Goal: Information Seeking & Learning: Learn about a topic

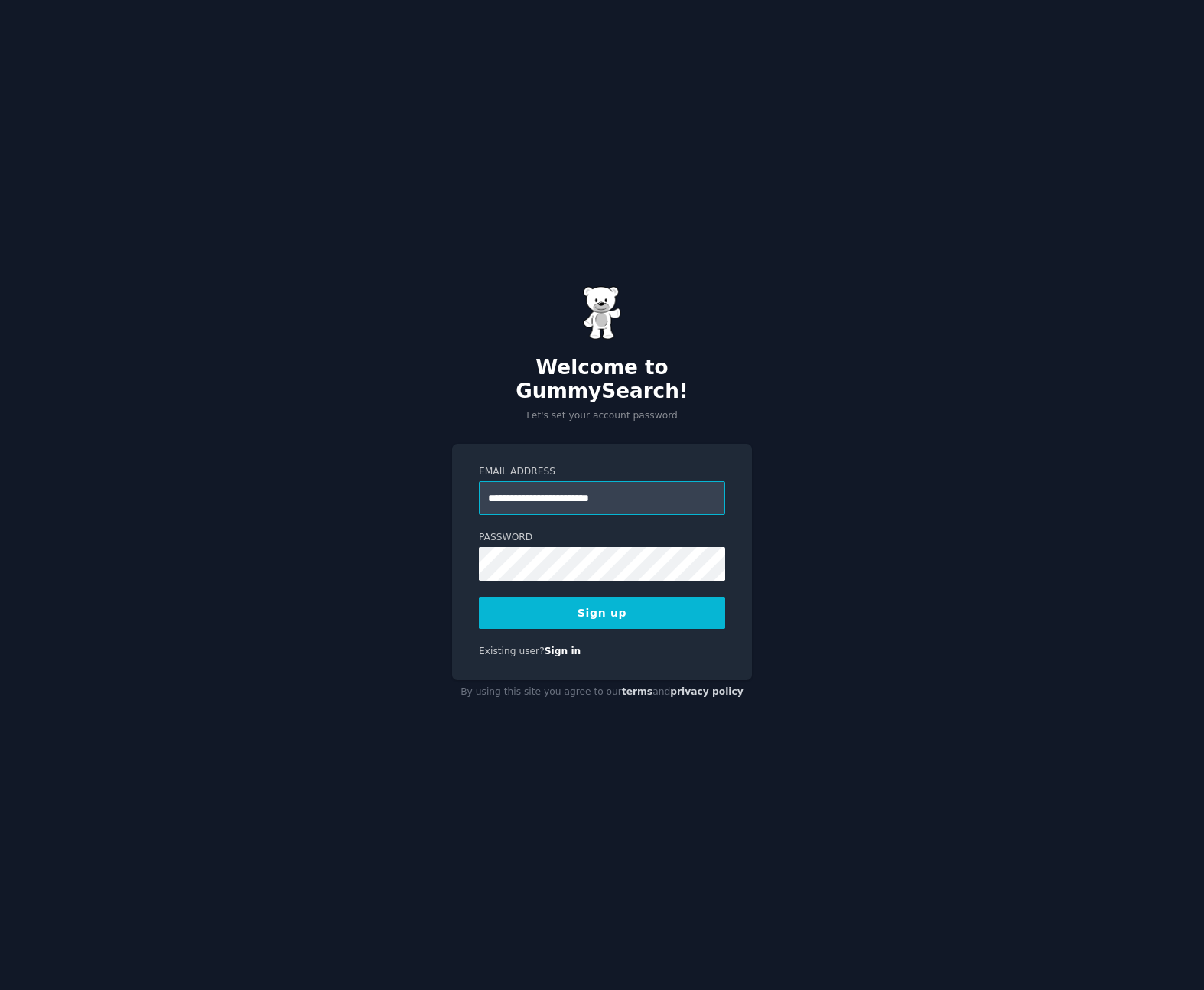
type input "**********"
click at [479, 597] on button "Sign up" at bounding box center [602, 612] width 246 height 32
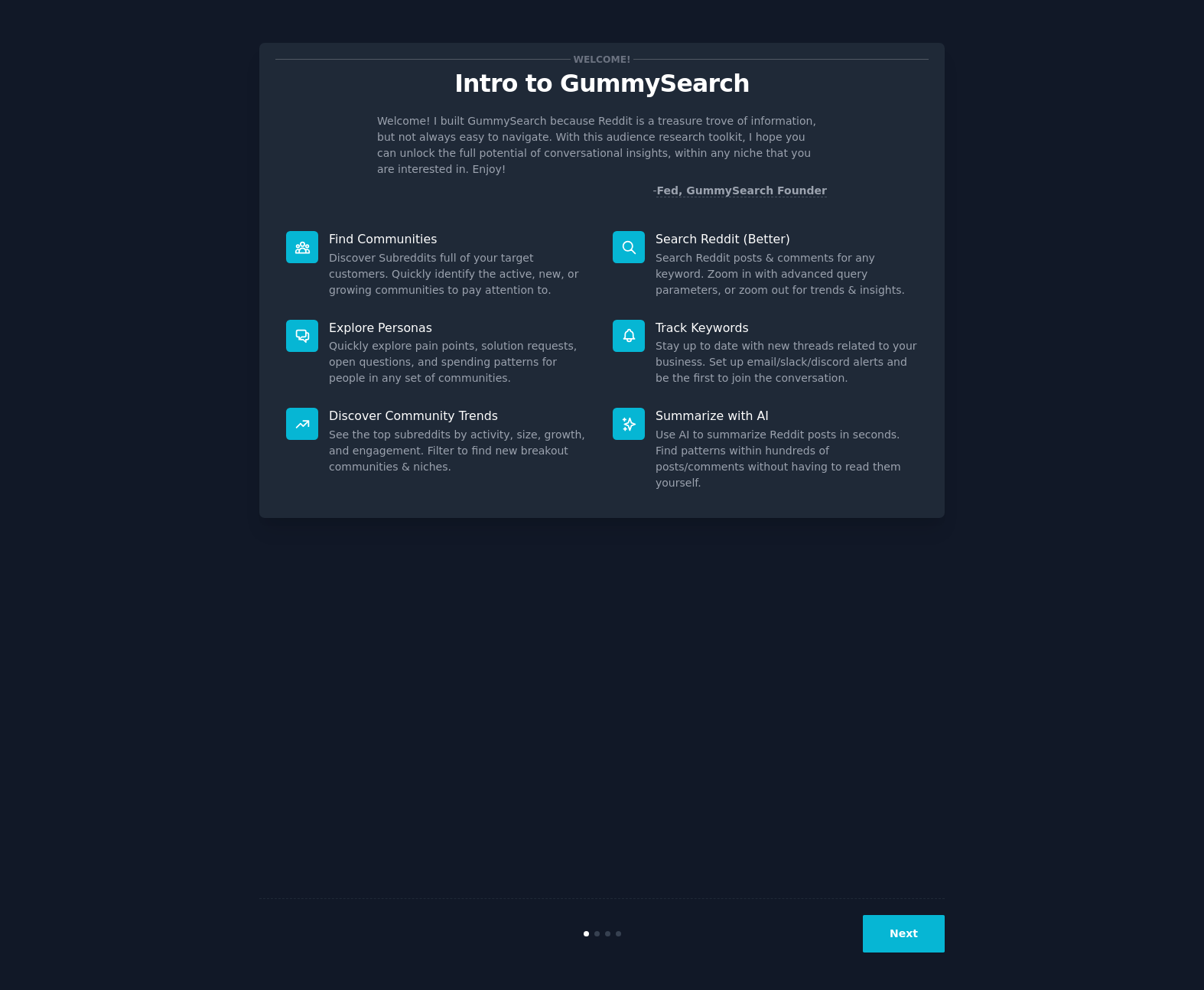
click at [895, 933] on button "Next" at bounding box center [904, 934] width 82 height 37
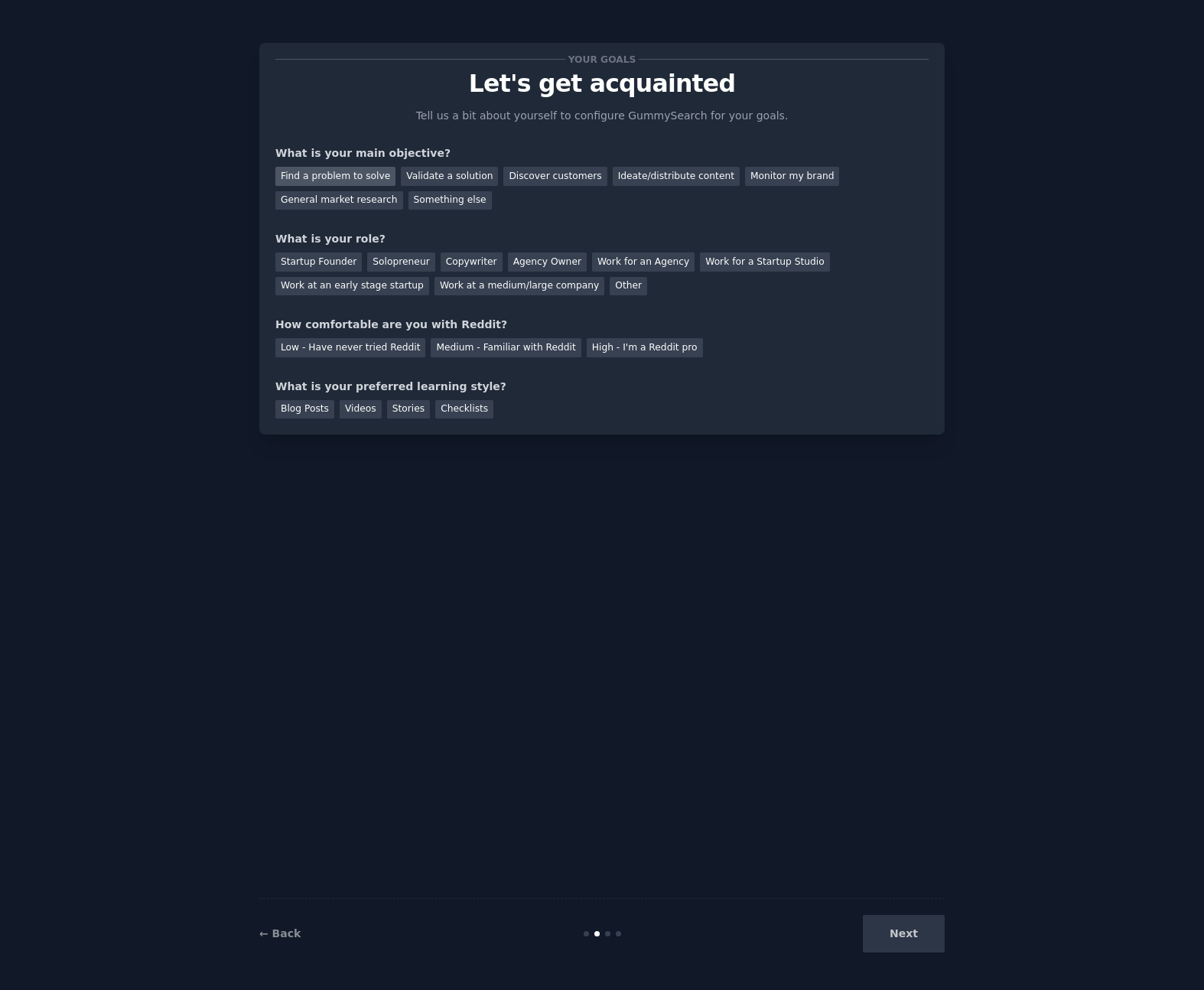
click at [351, 172] on div "Find a problem to solve" at bounding box center [335, 177] width 120 height 20
click at [346, 197] on div "General market research" at bounding box center [339, 202] width 128 height 20
click at [937, 933] on div "Next" at bounding box center [830, 934] width 229 height 37
click at [547, 290] on div "Work at a medium/large company" at bounding box center [519, 287] width 170 height 20
click at [513, 346] on div "Medium - Familiar with Reddit" at bounding box center [505, 348] width 150 height 20
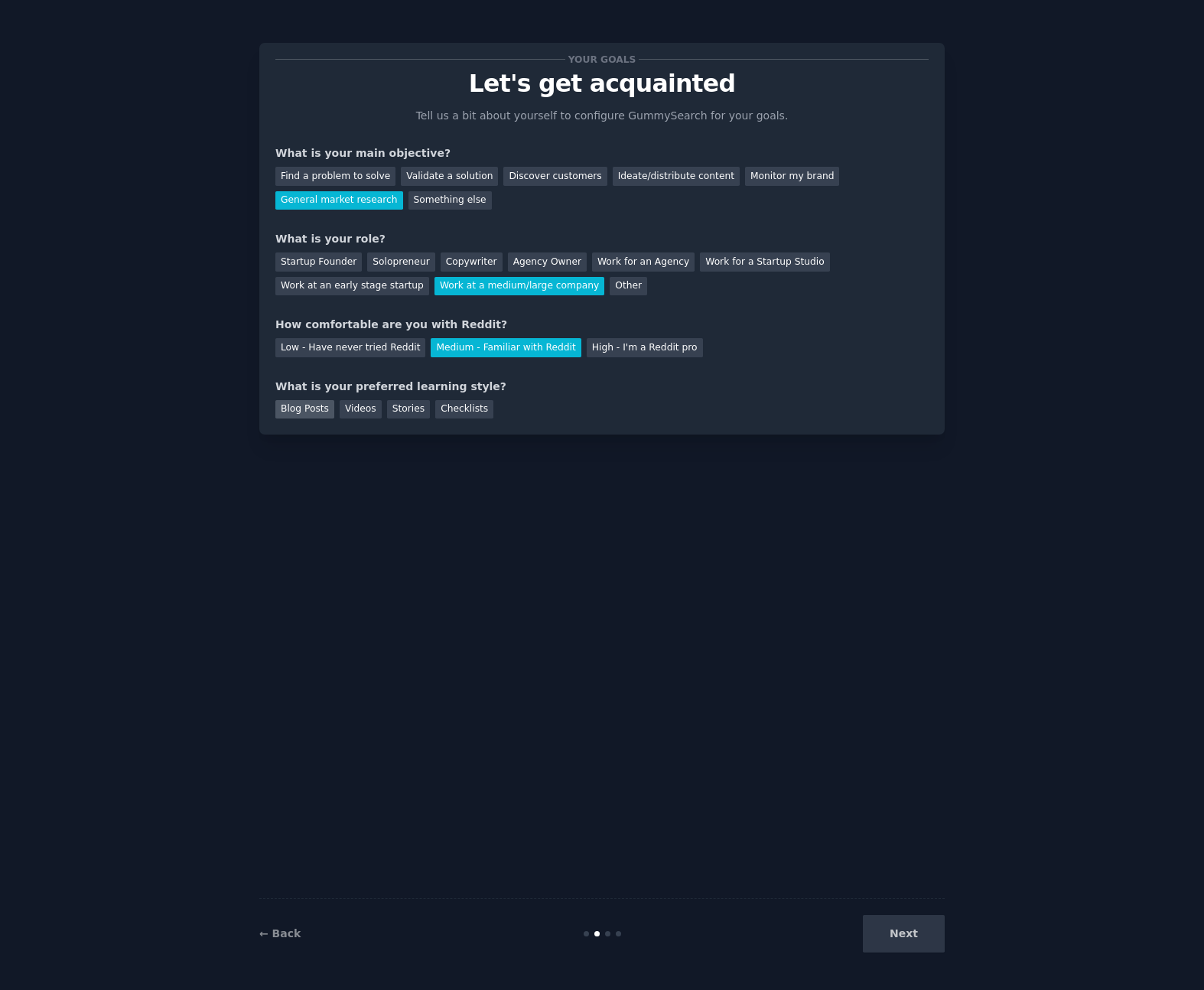
click at [318, 410] on div "Blog Posts" at bounding box center [305, 410] width 59 height 20
click at [919, 950] on button "Next" at bounding box center [904, 934] width 82 height 37
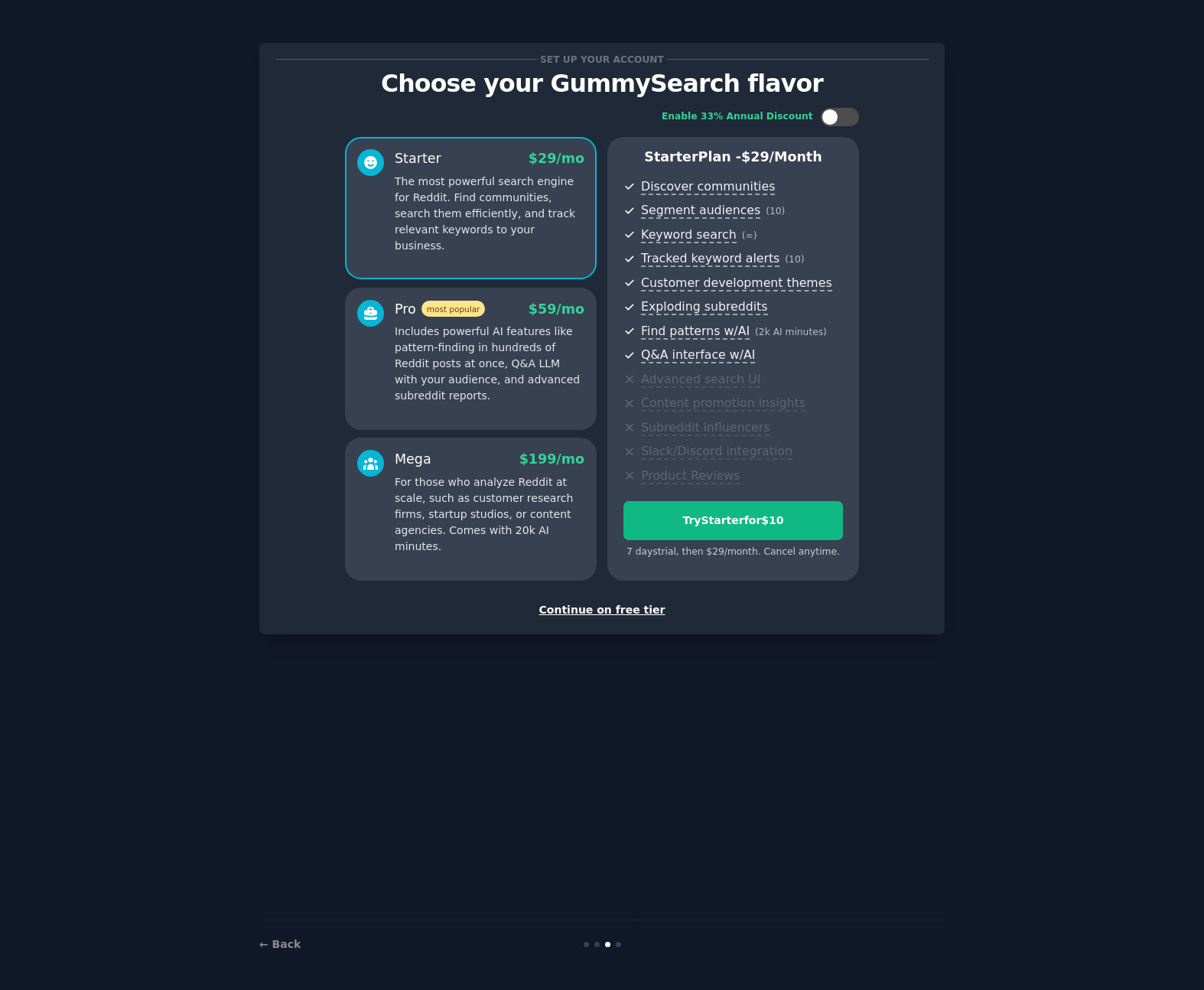
click at [629, 611] on div "Continue on free tier" at bounding box center [602, 610] width 653 height 16
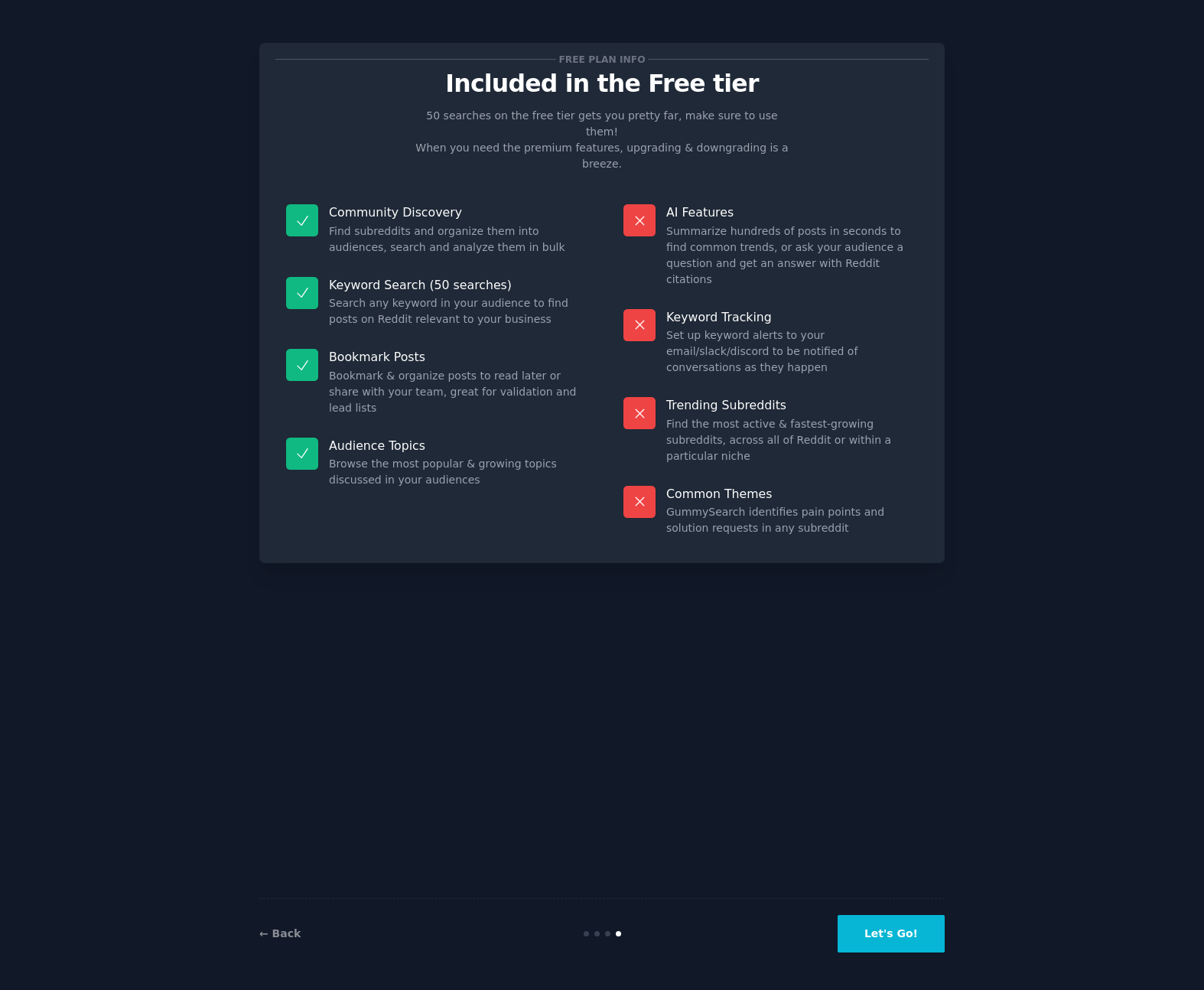
click at [903, 940] on button "Let's Go!" at bounding box center [892, 934] width 108 height 37
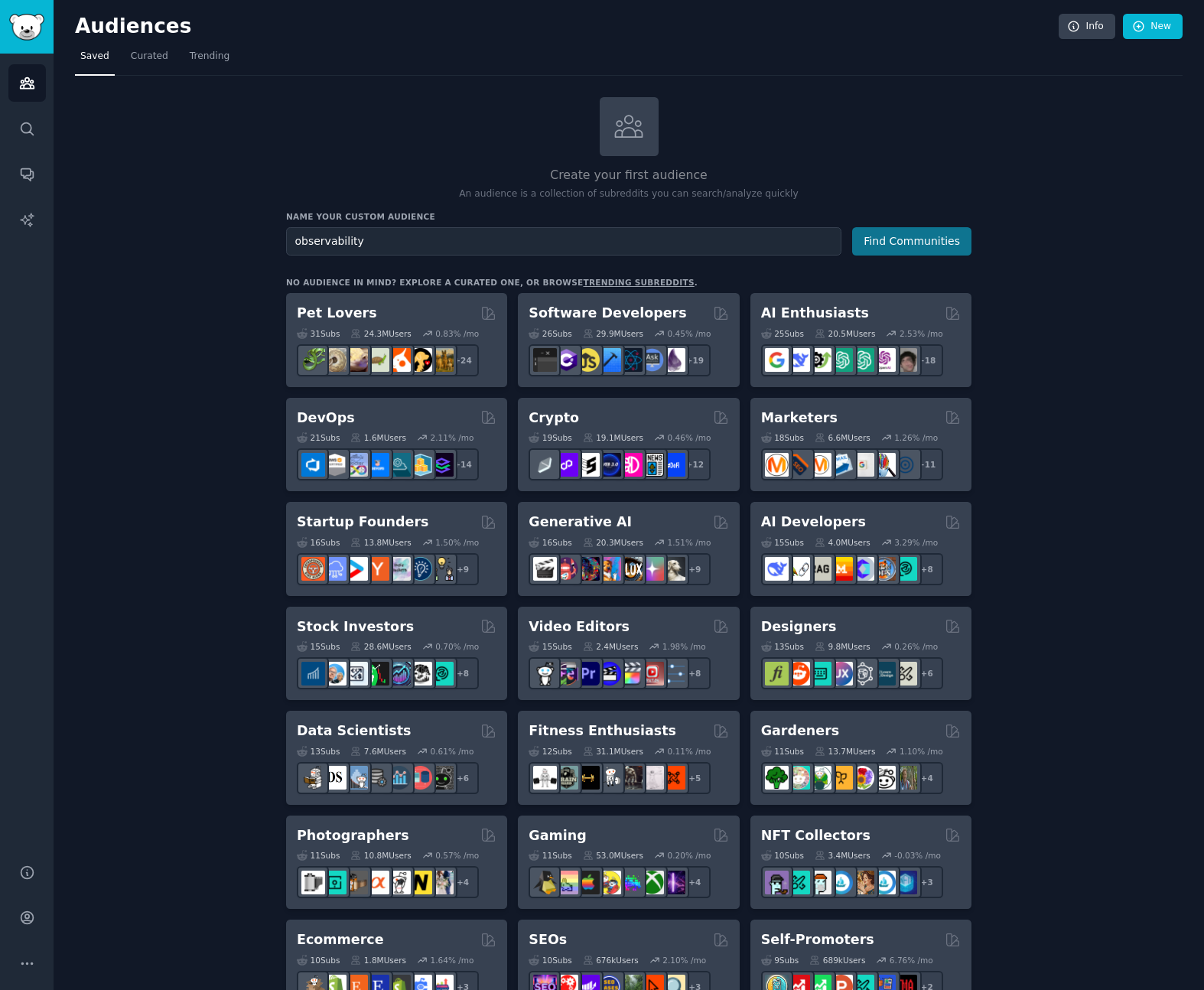
type input "observability"
click at [902, 240] on button "Find Communities" at bounding box center [912, 241] width 119 height 28
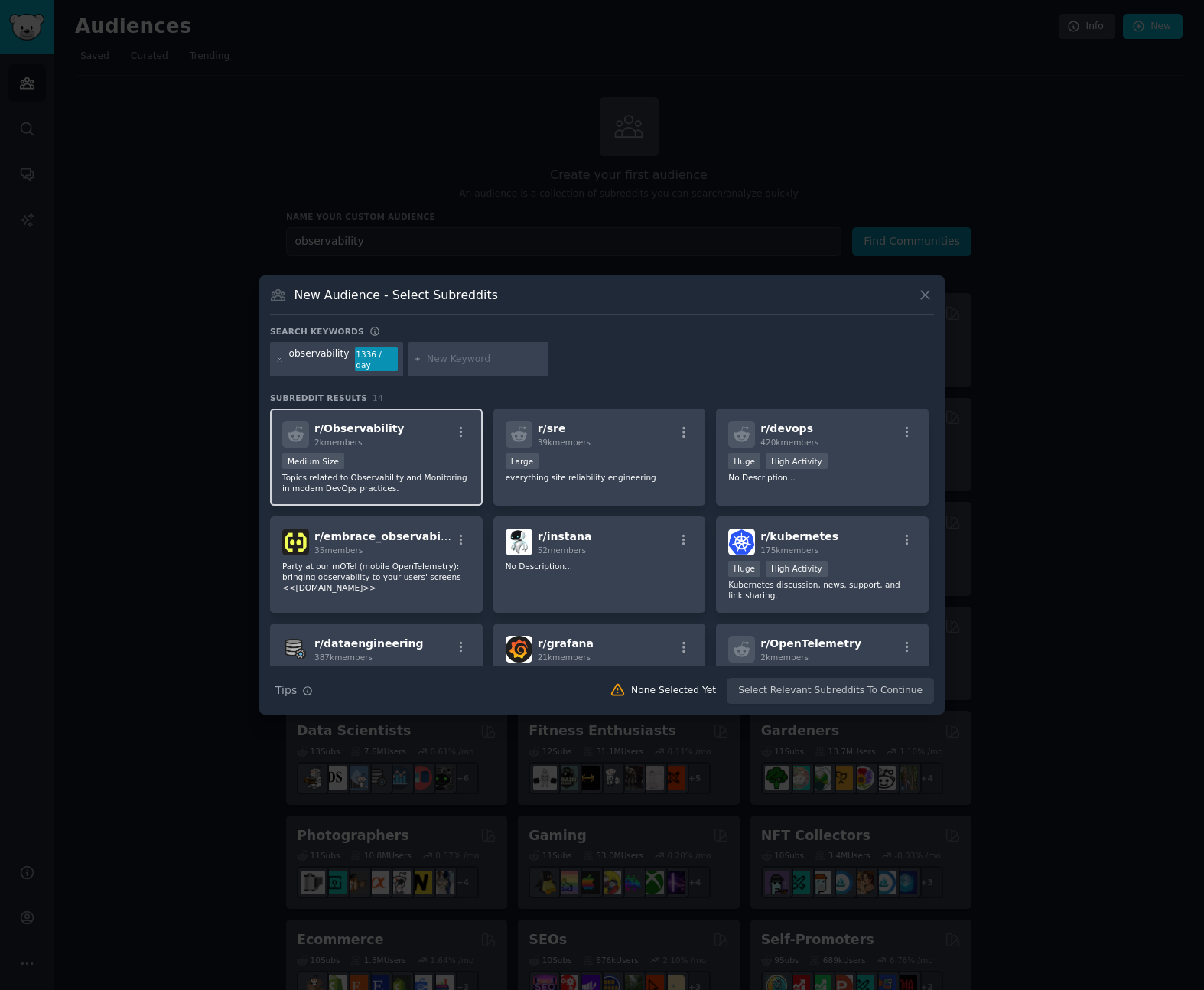
click at [406, 437] on div "r/ Observability 2k members" at bounding box center [377, 433] width 188 height 26
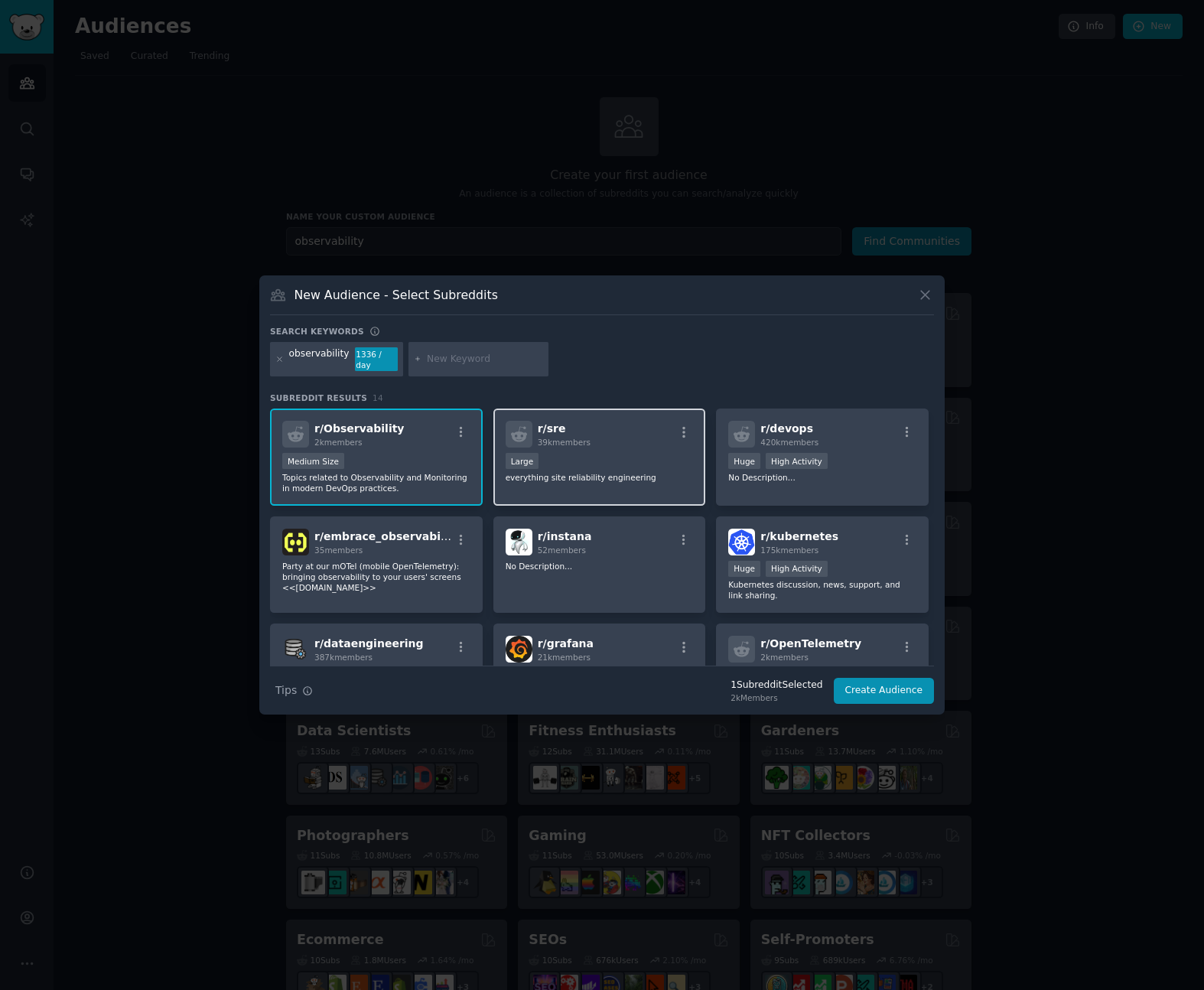
click at [613, 430] on div "r/ sre 39k members" at bounding box center [600, 433] width 188 height 26
click at [860, 428] on div "r/ devops 420k members" at bounding box center [823, 433] width 188 height 26
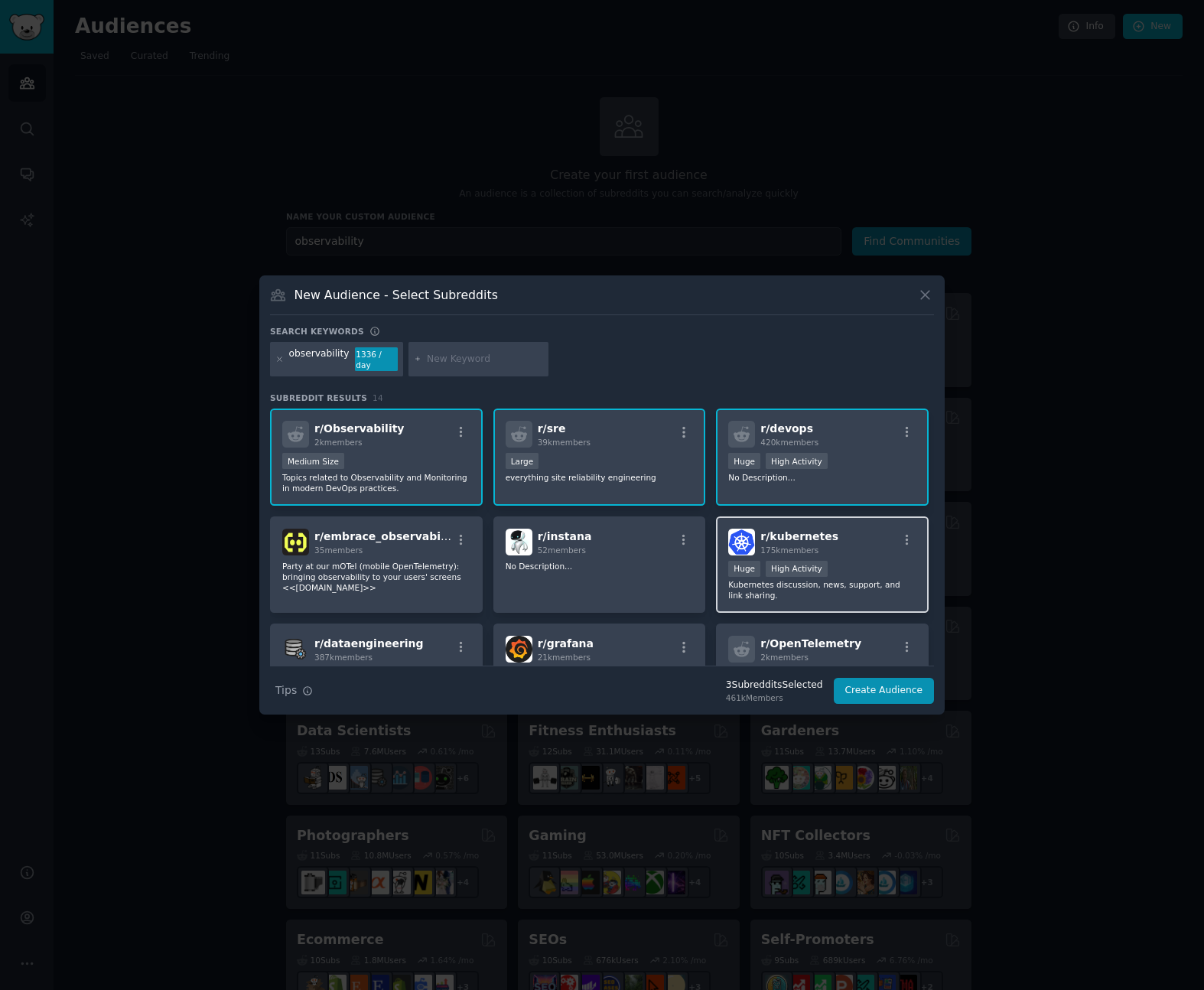
click at [822, 545] on div "175k members" at bounding box center [800, 550] width 78 height 11
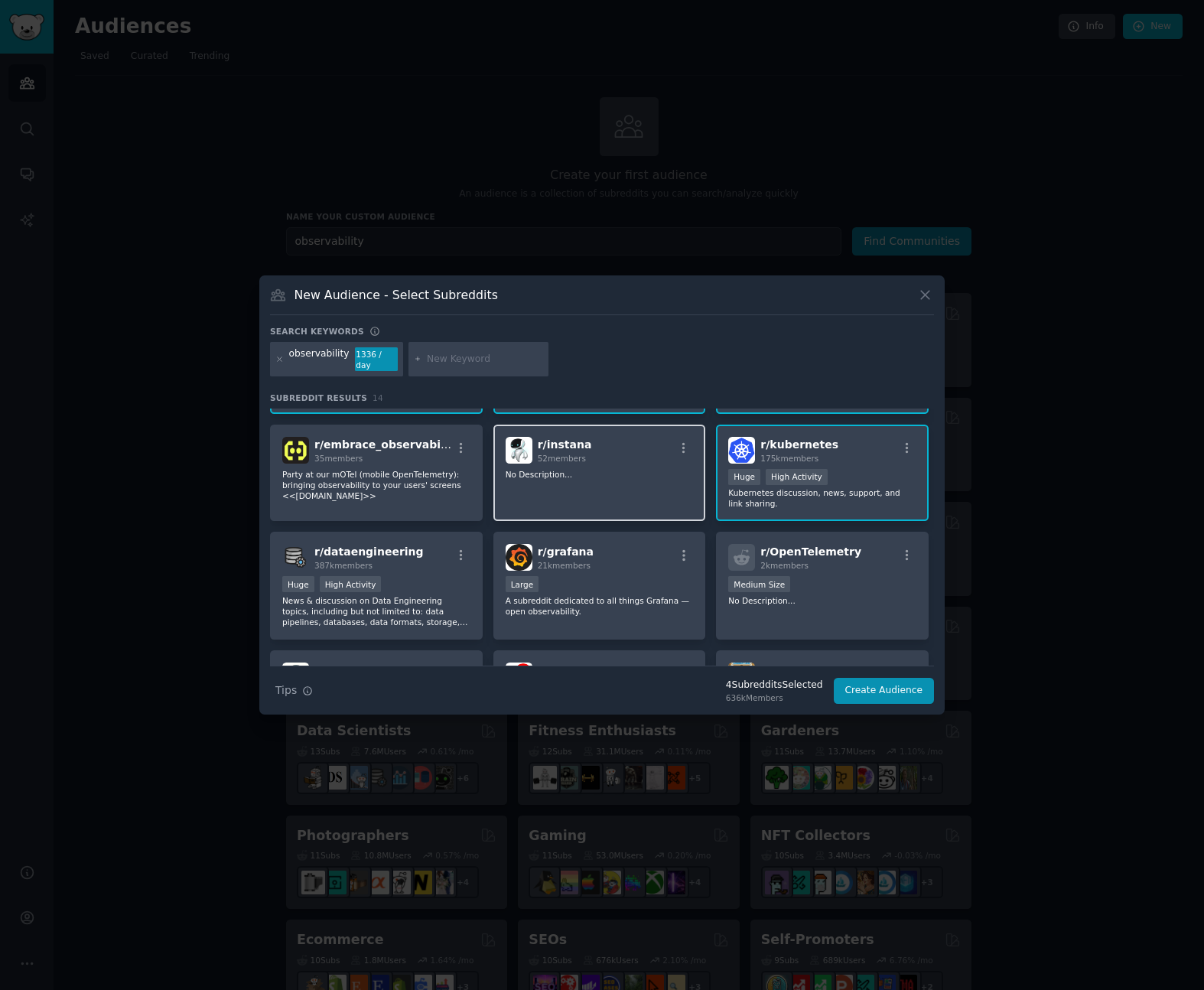
scroll to position [108, 0]
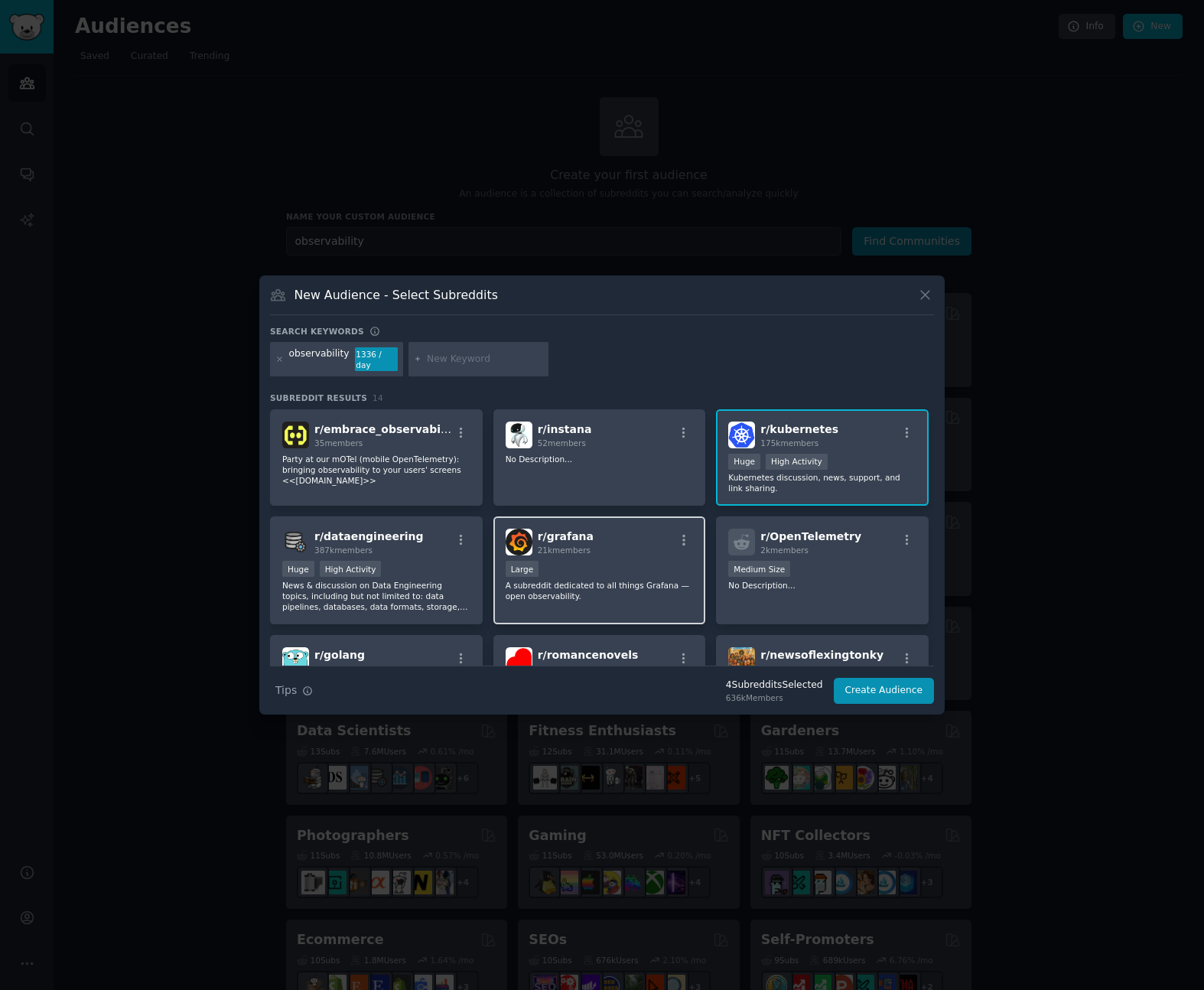
click at [609, 531] on div "r/ grafana 21k members" at bounding box center [600, 542] width 188 height 26
click at [829, 547] on div "2k members" at bounding box center [811, 550] width 101 height 11
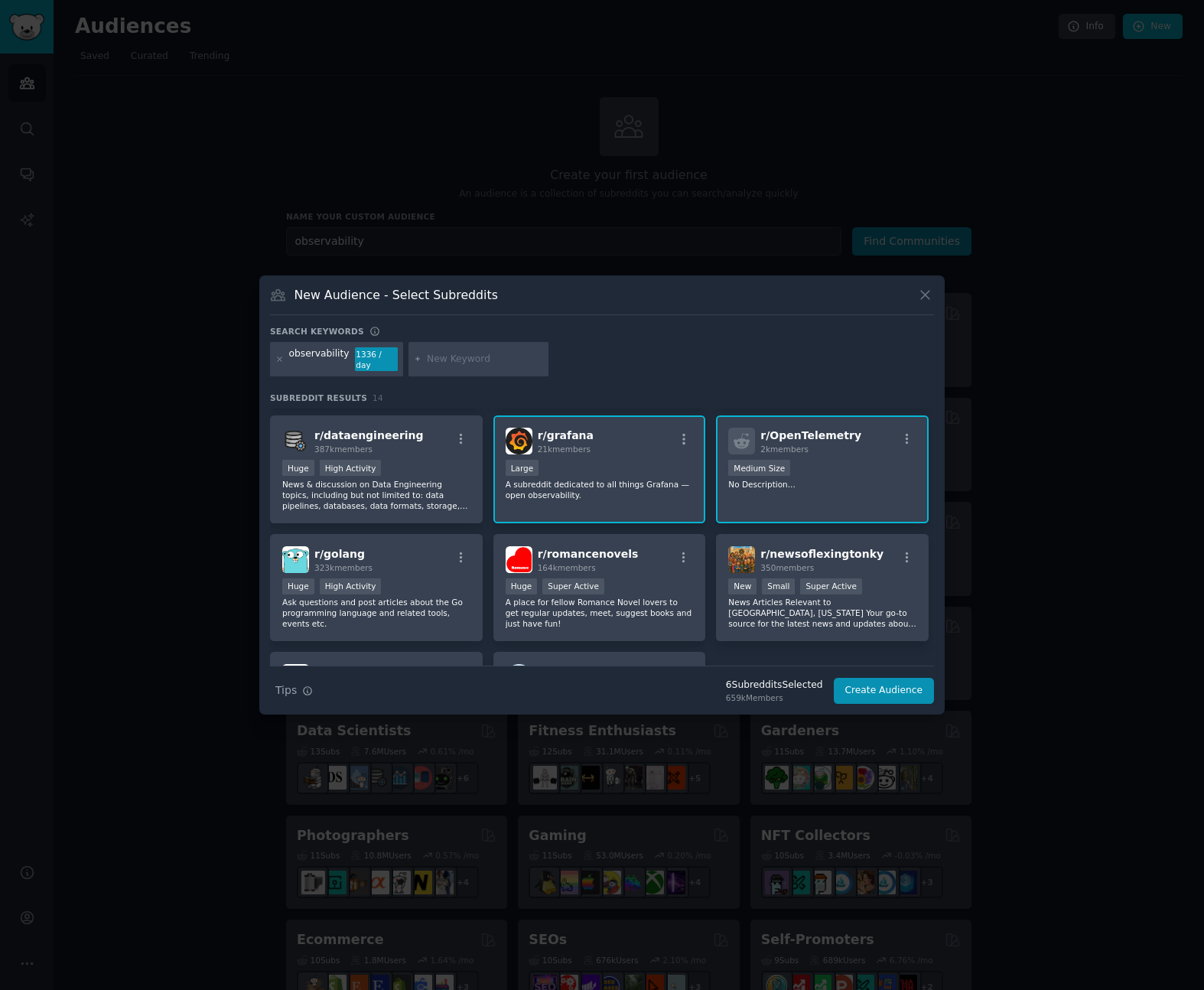
scroll to position [212, 0]
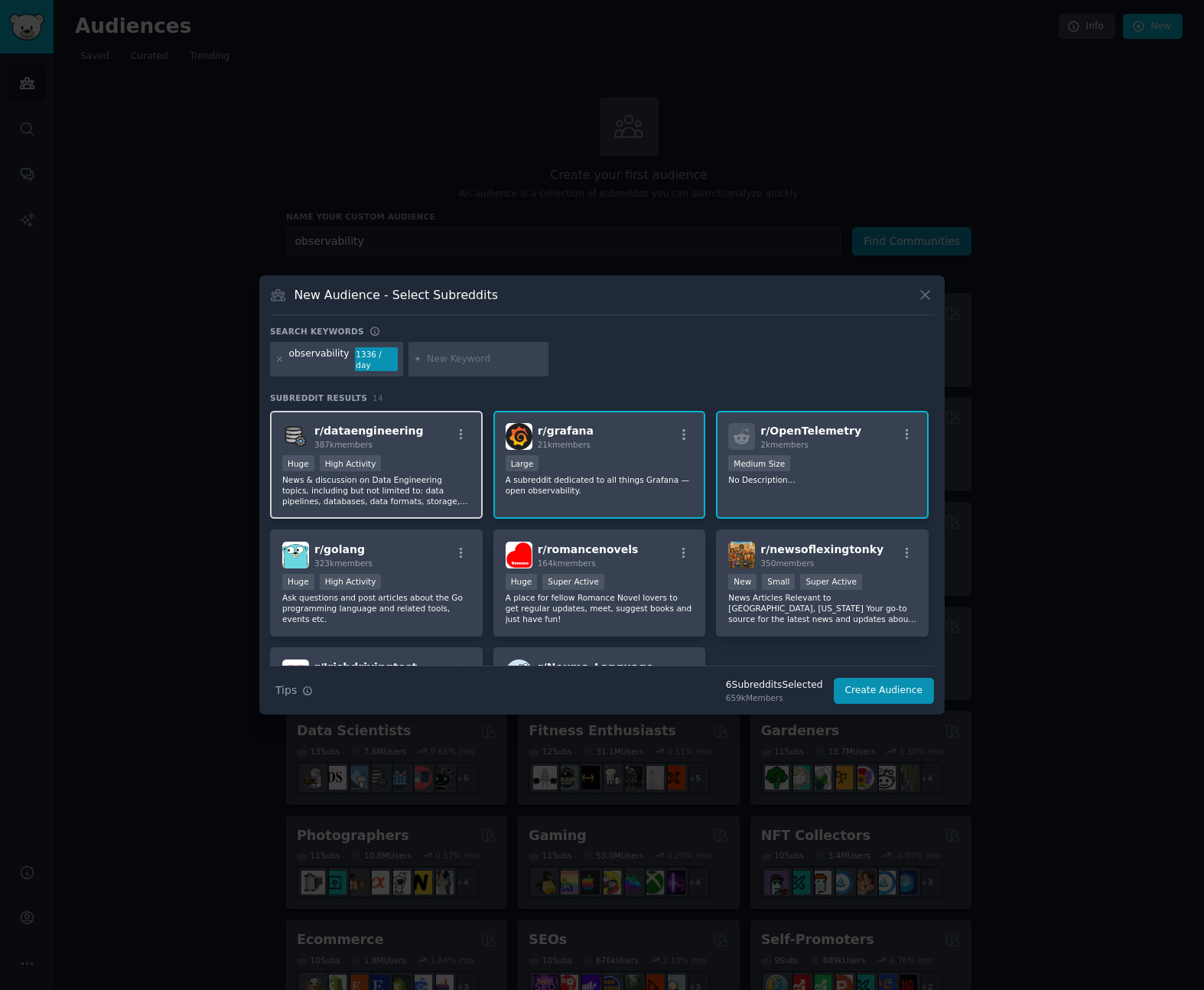
click at [388, 430] on span "r/ dataengineering" at bounding box center [370, 430] width 110 height 13
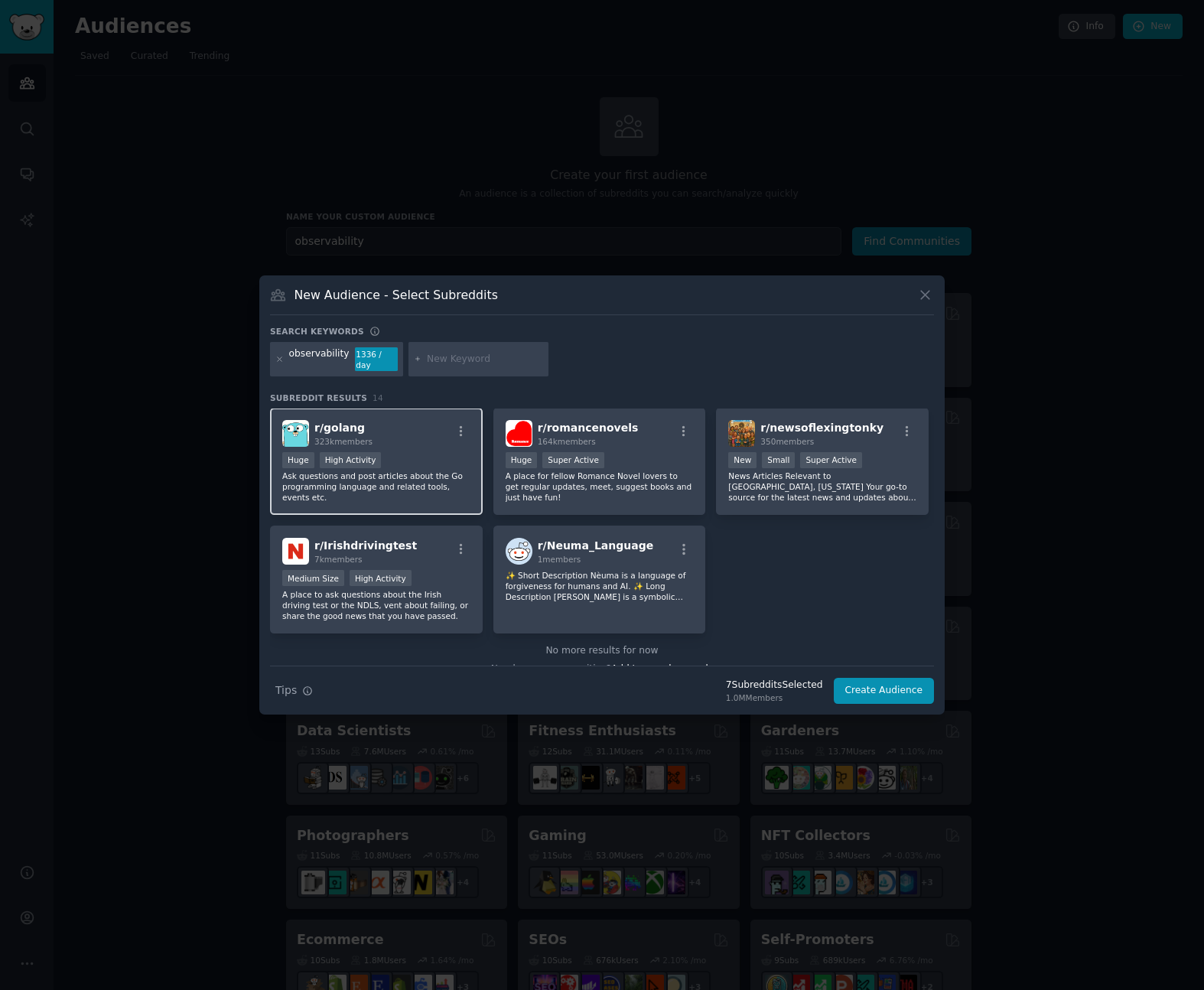
scroll to position [356, 0]
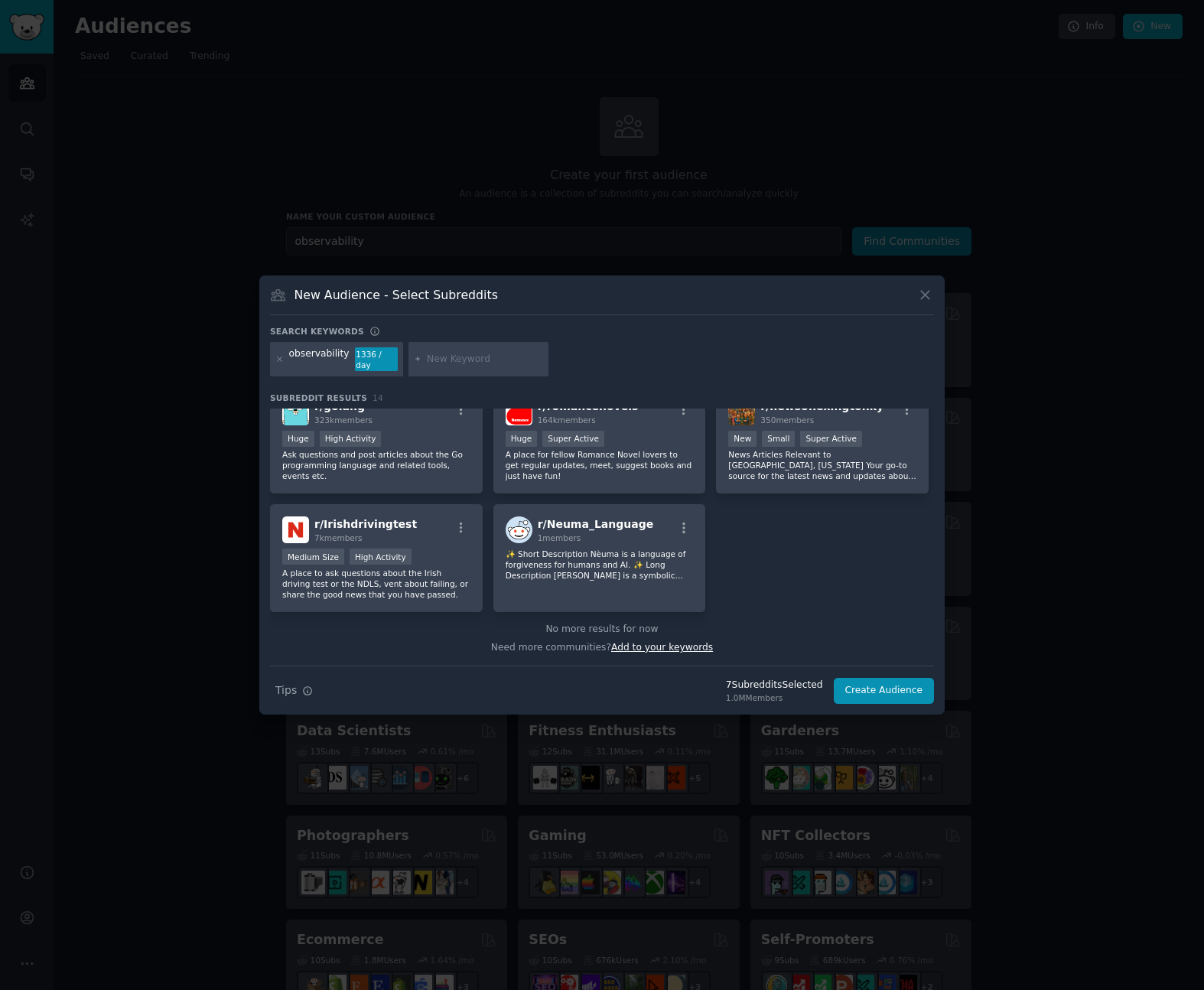
click at [655, 643] on span "Add to your keywords" at bounding box center [662, 647] width 102 height 11
type input "prometheus"
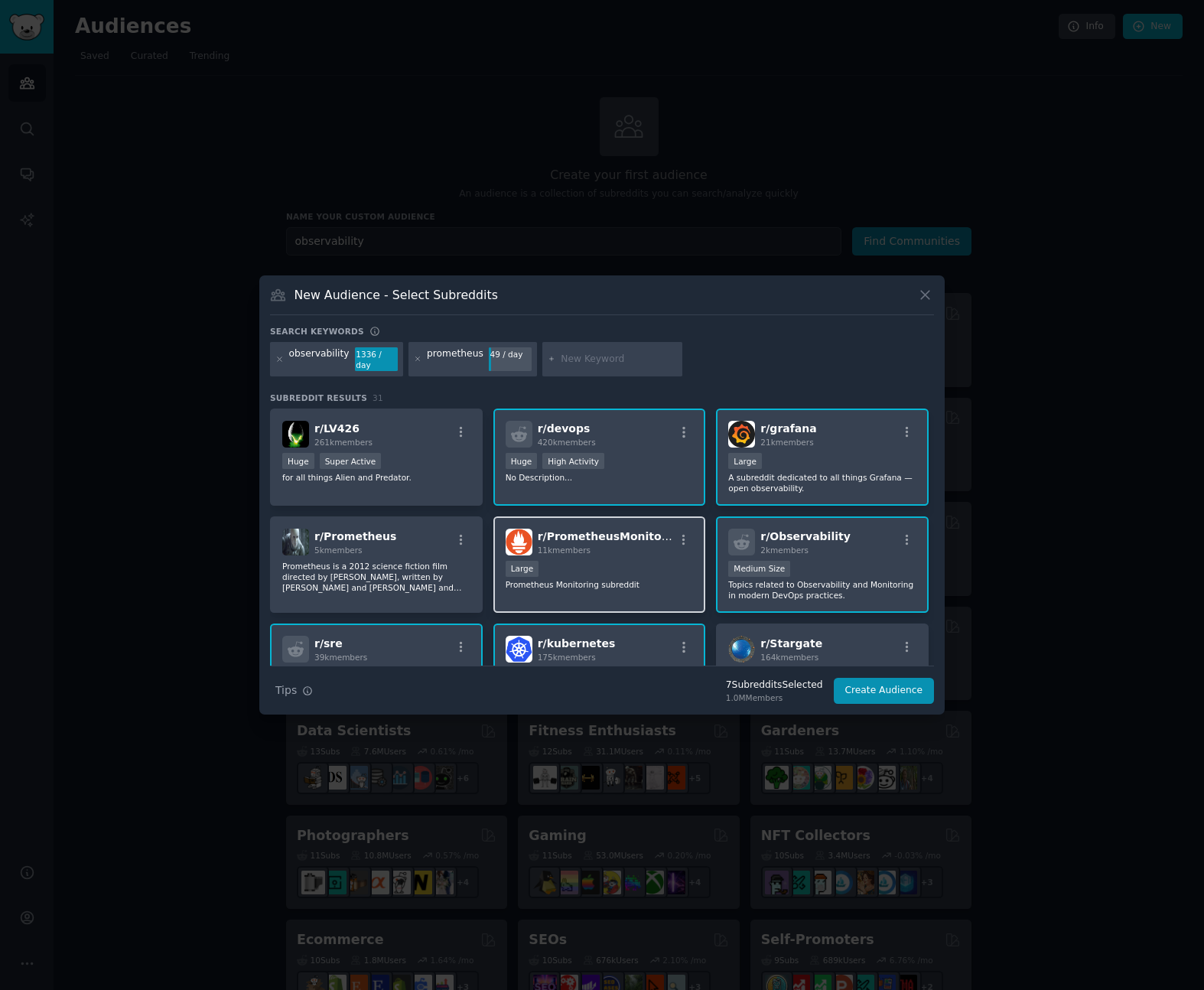
click at [622, 531] on span "r/ PrometheusMonitoring" at bounding box center [612, 536] width 149 height 13
click at [575, 360] on input "text" at bounding box center [618, 360] width 116 height 14
type input "monitoring"
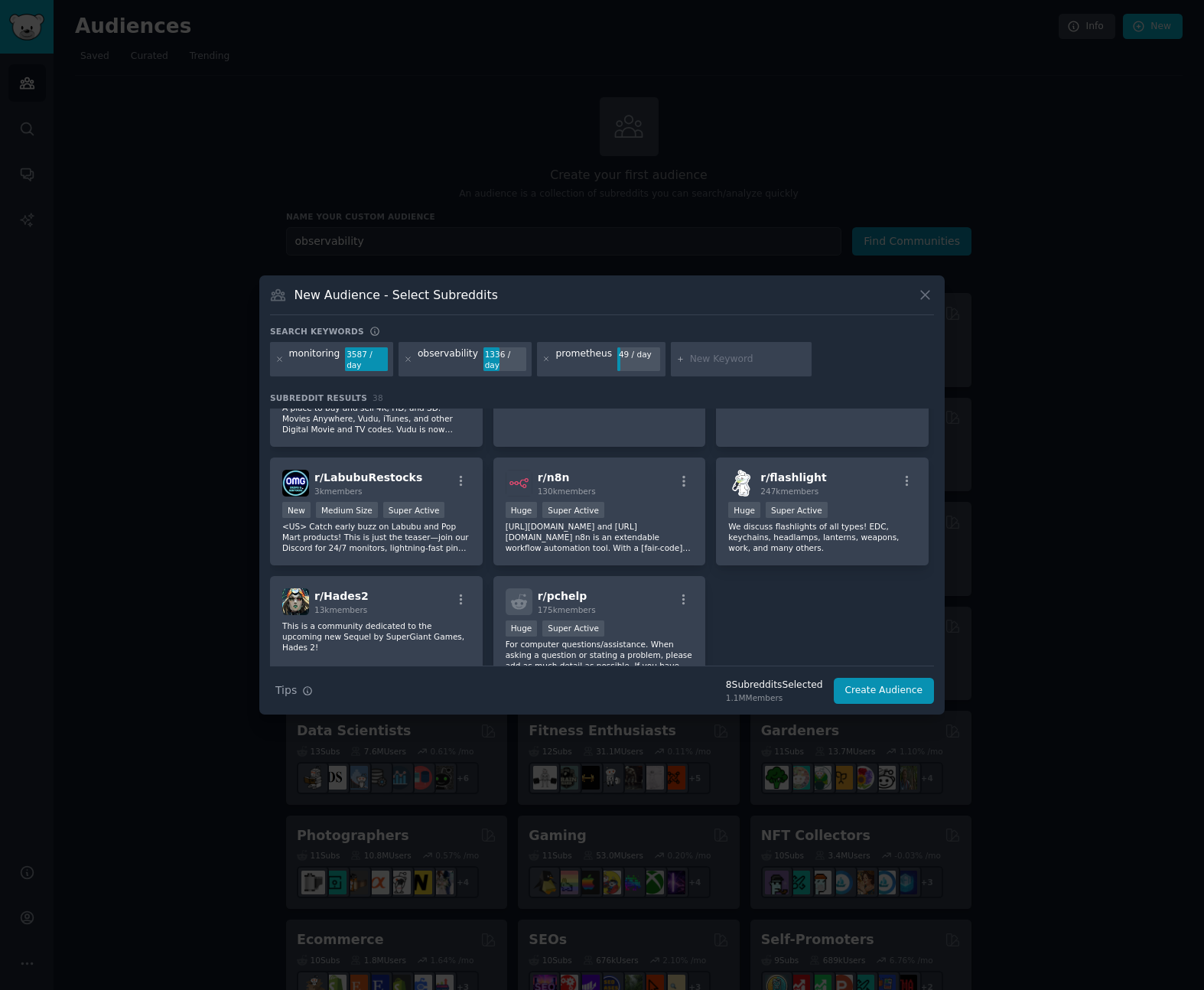
scroll to position [1250, 0]
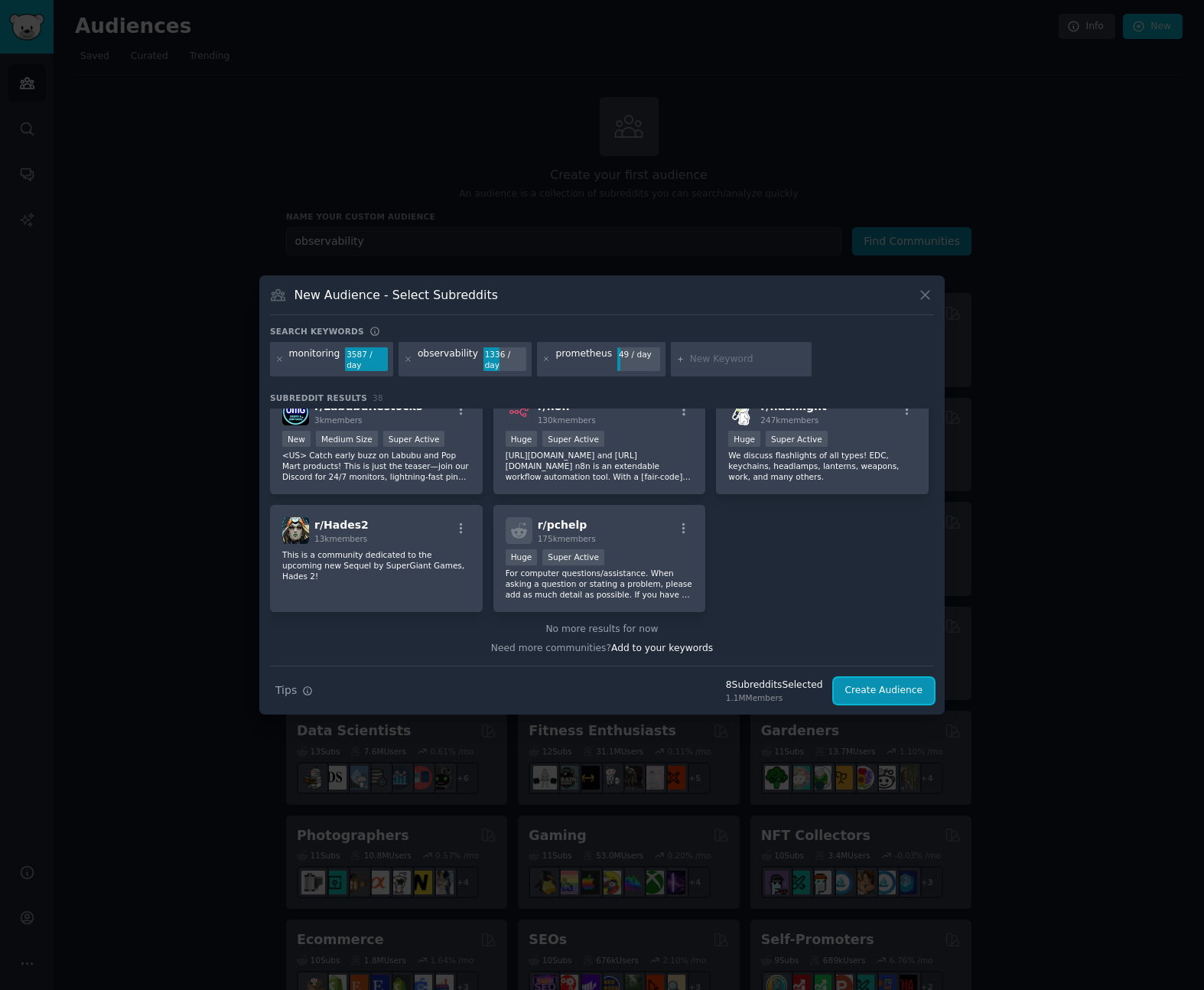
click at [904, 698] on button "Create Audience" at bounding box center [884, 691] width 101 height 26
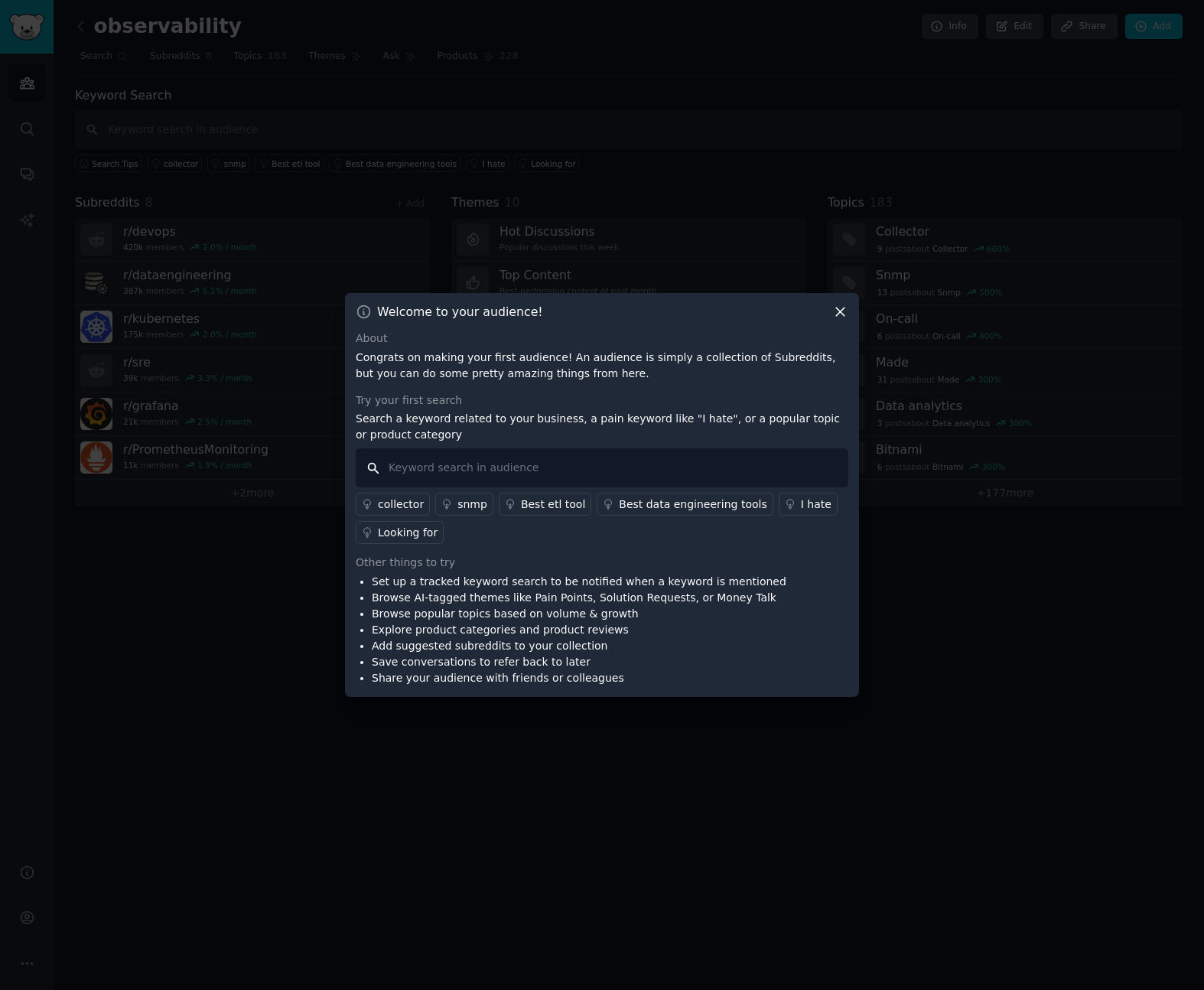
click at [501, 468] on input "text" at bounding box center [602, 468] width 493 height 39
type input "prometheus alternative"
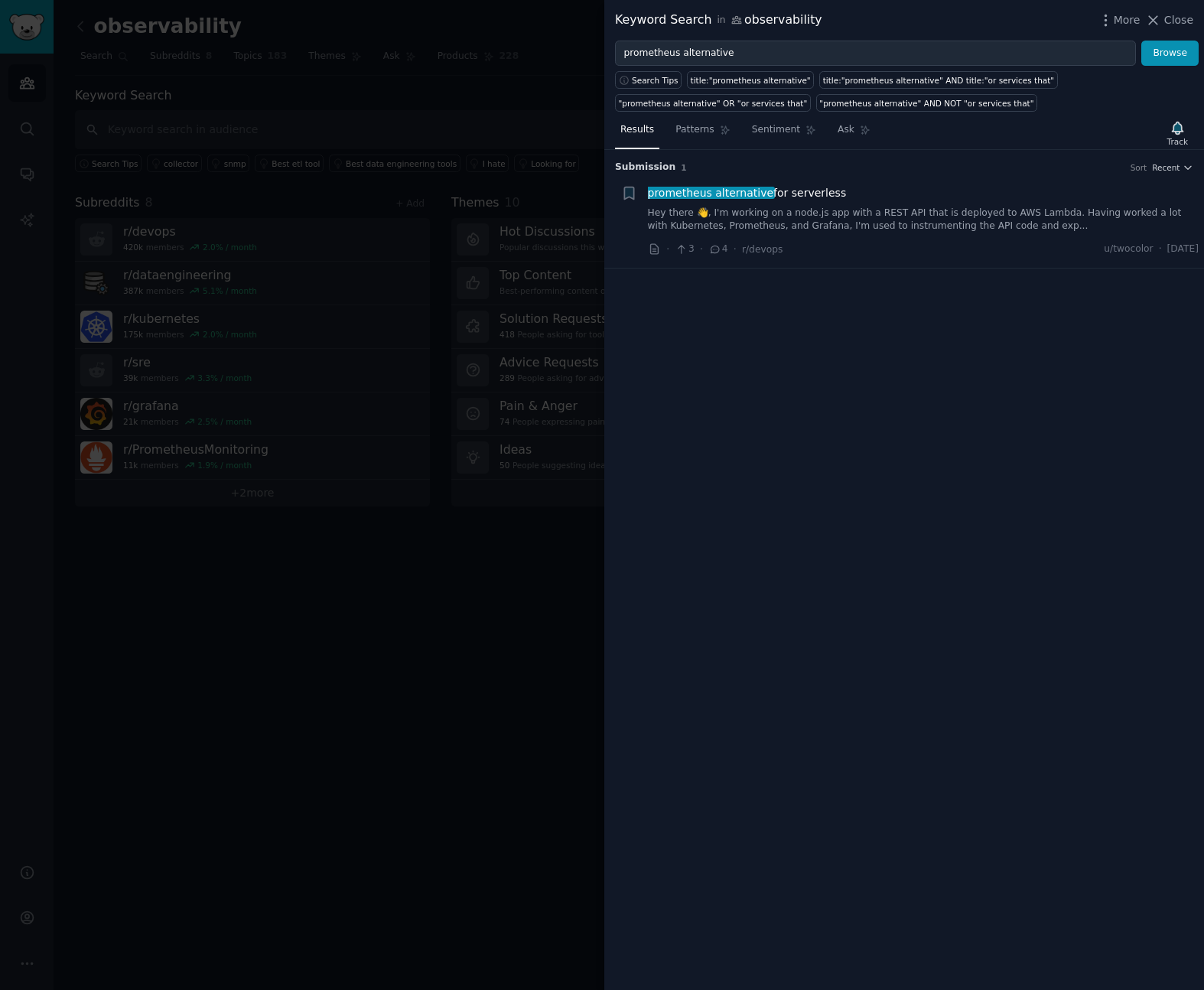
click at [807, 197] on span "prometheus alternative for serverless" at bounding box center [747, 193] width 199 height 16
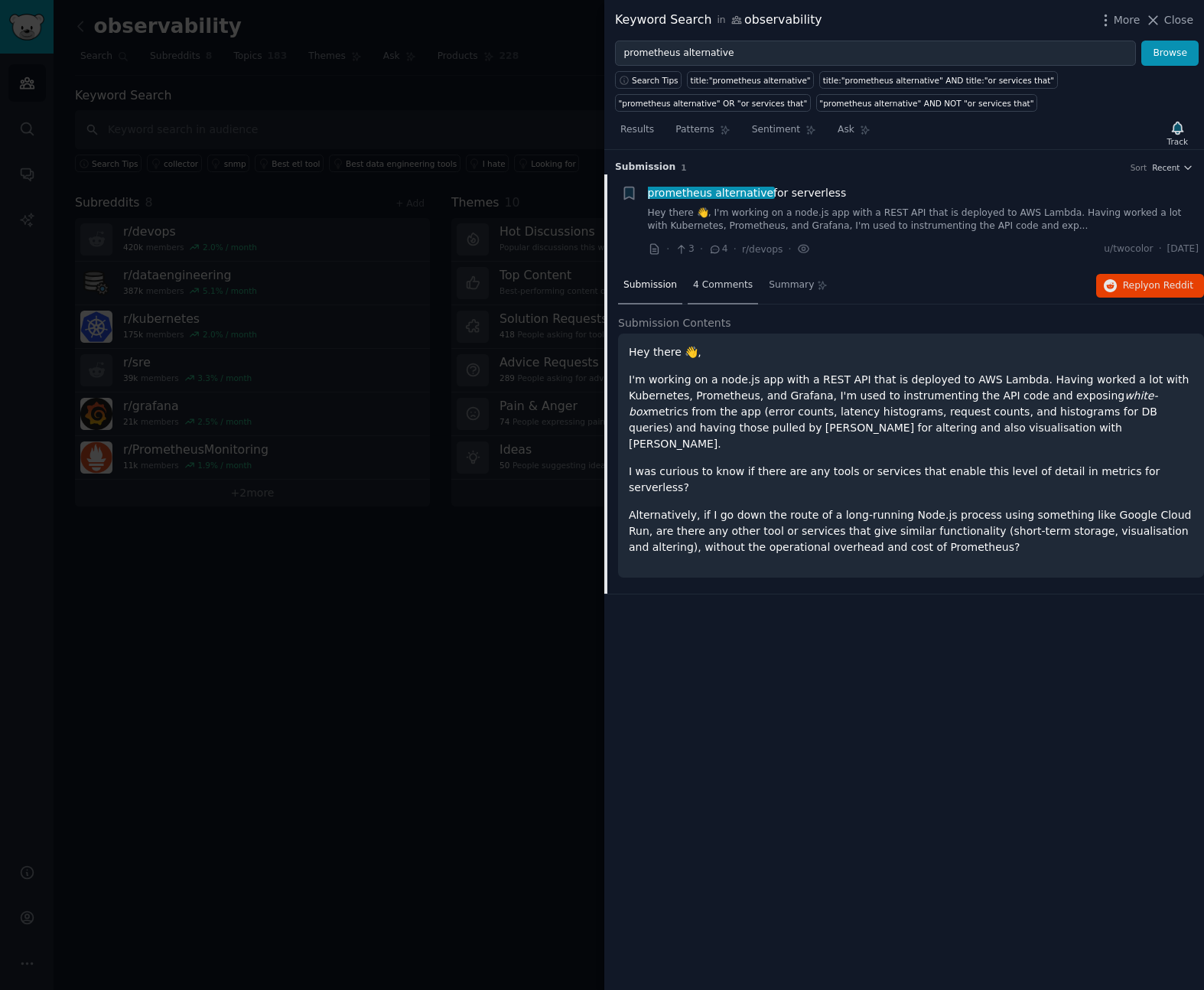
click at [701, 284] on span "4 Comments" at bounding box center [723, 286] width 60 height 14
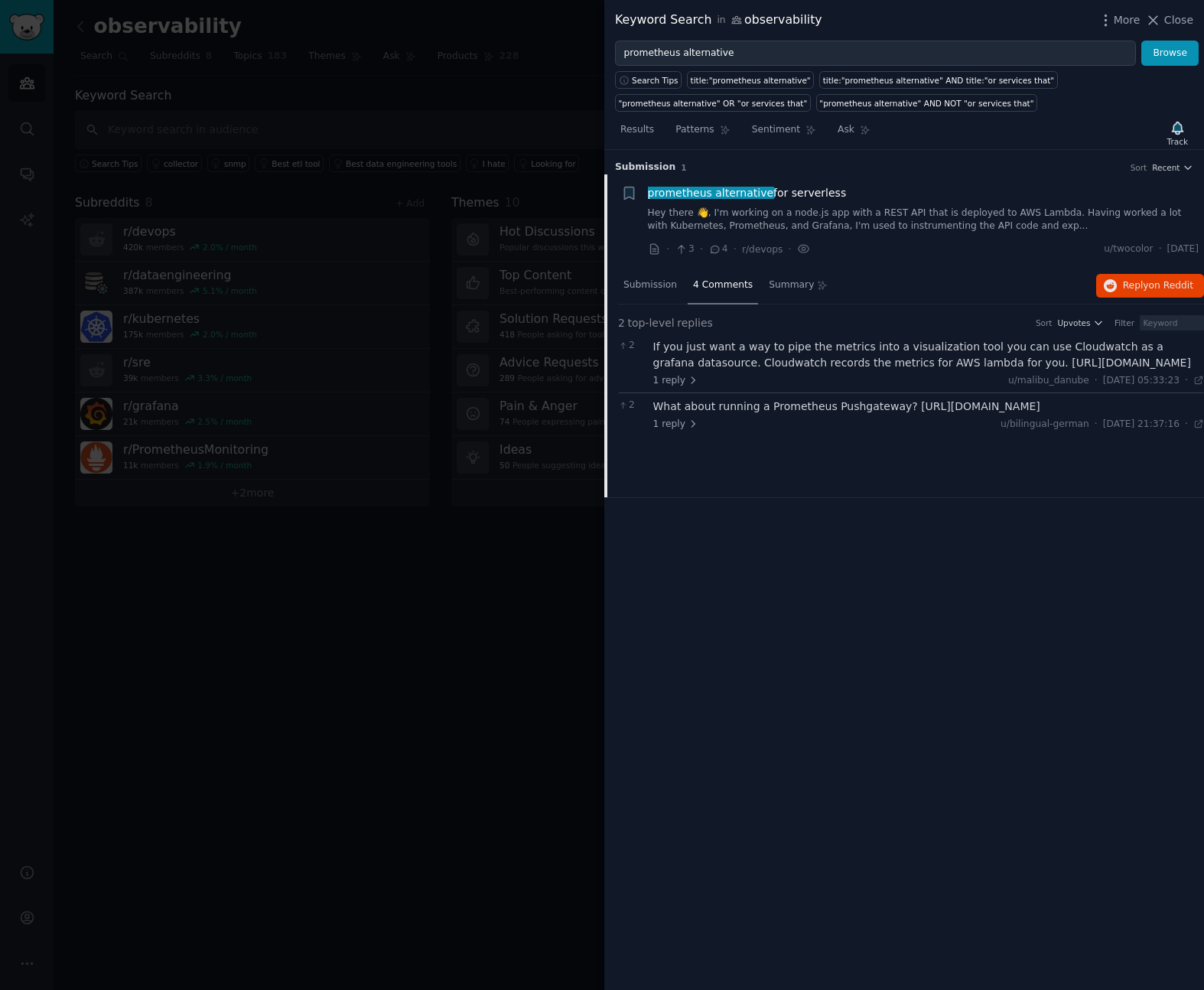
click at [1161, 23] on icon at bounding box center [1153, 21] width 16 height 16
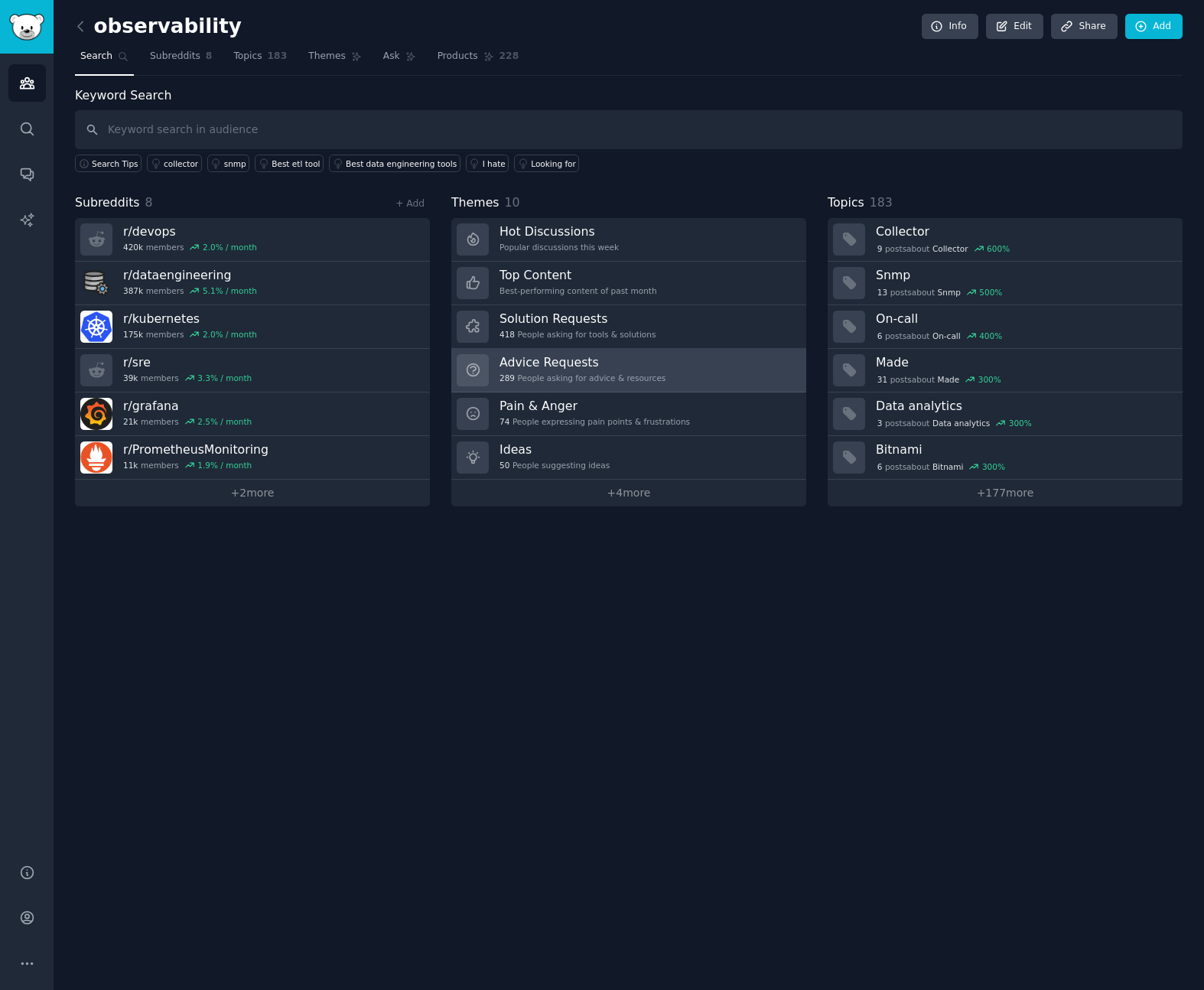
click at [509, 371] on div "Advice Requests 289 People asking for advice & resources" at bounding box center [583, 370] width 166 height 32
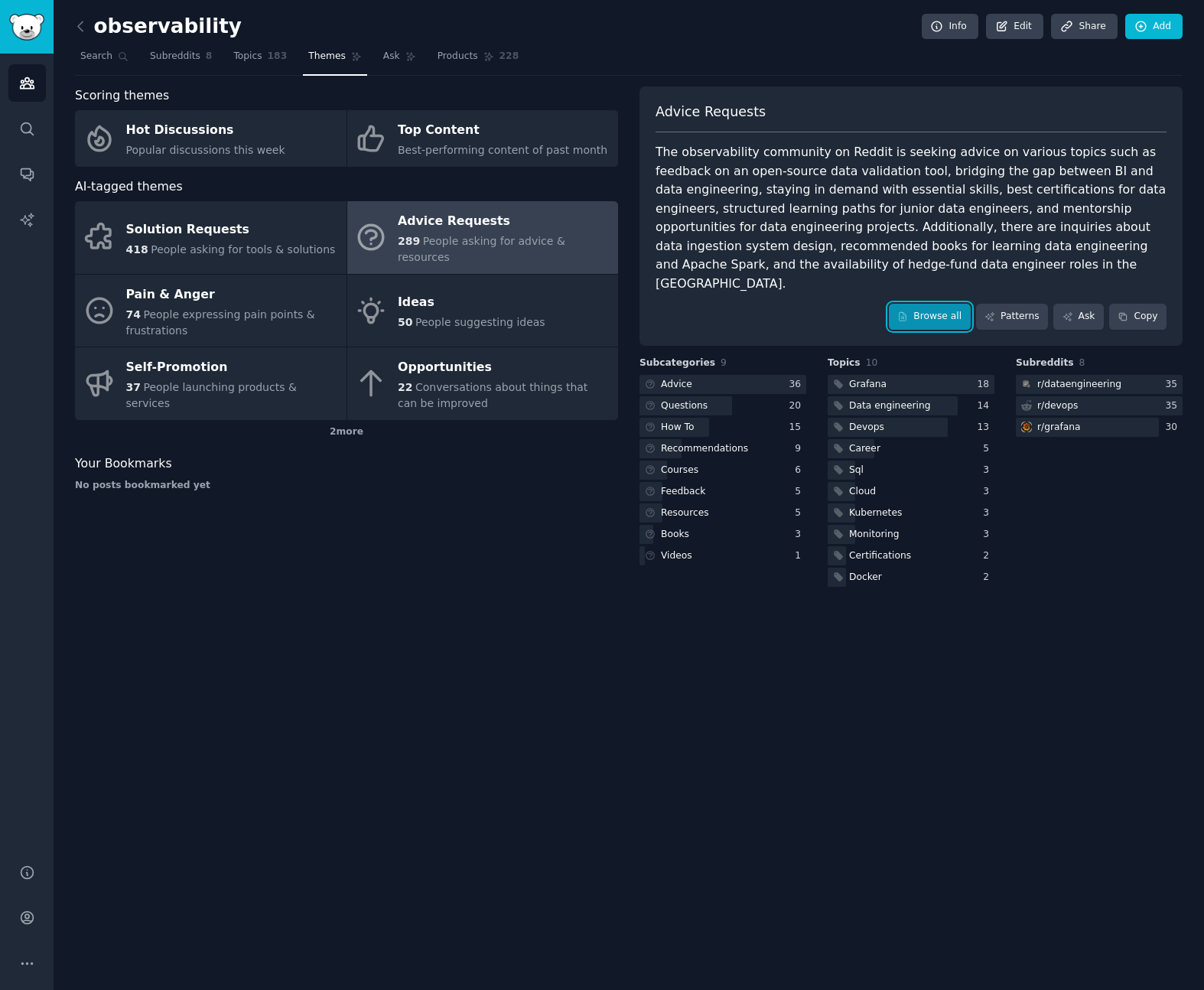
click at [935, 306] on link "Browse all" at bounding box center [930, 317] width 82 height 26
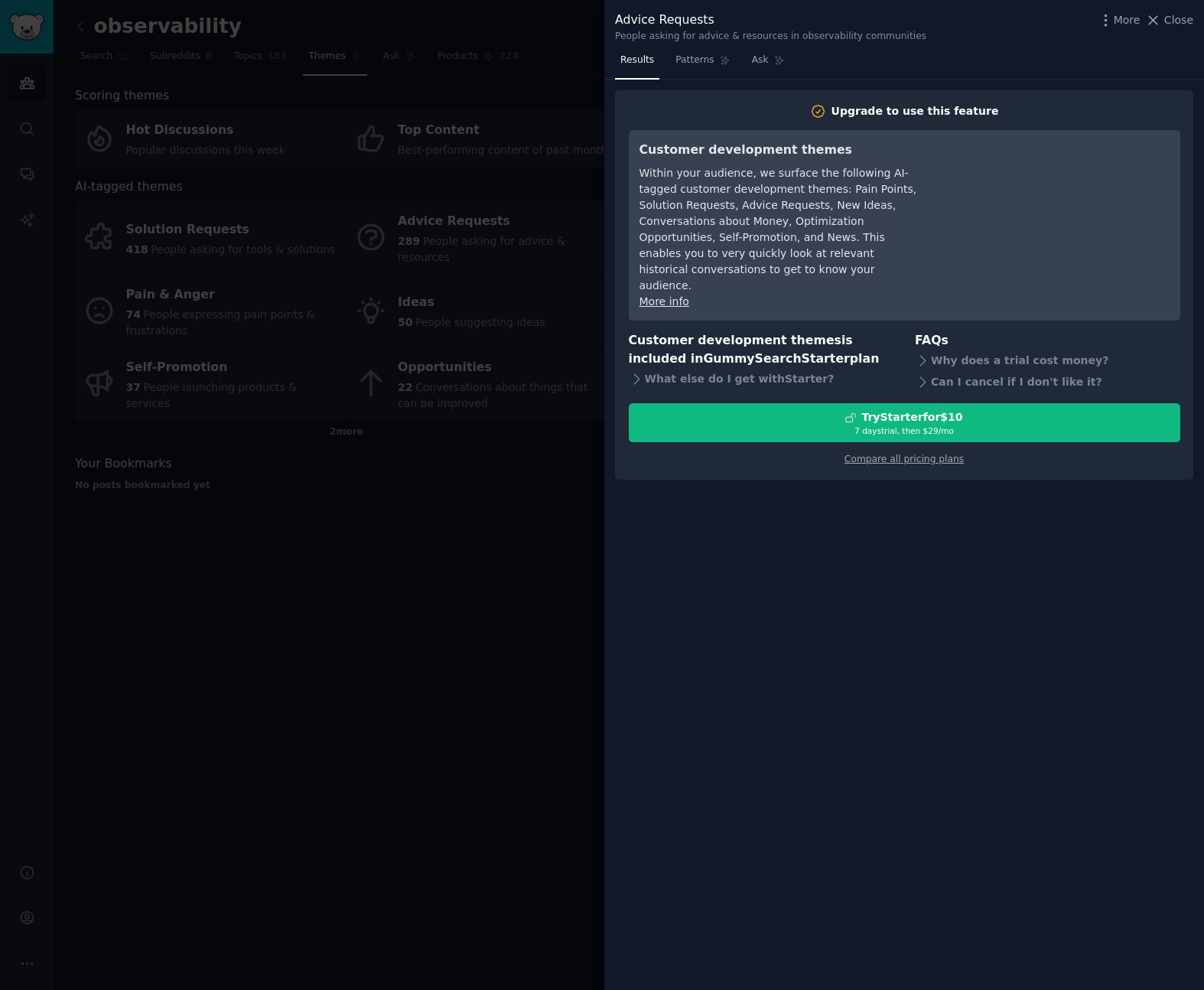
click at [1173, 22] on span "Close" at bounding box center [1180, 21] width 29 height 16
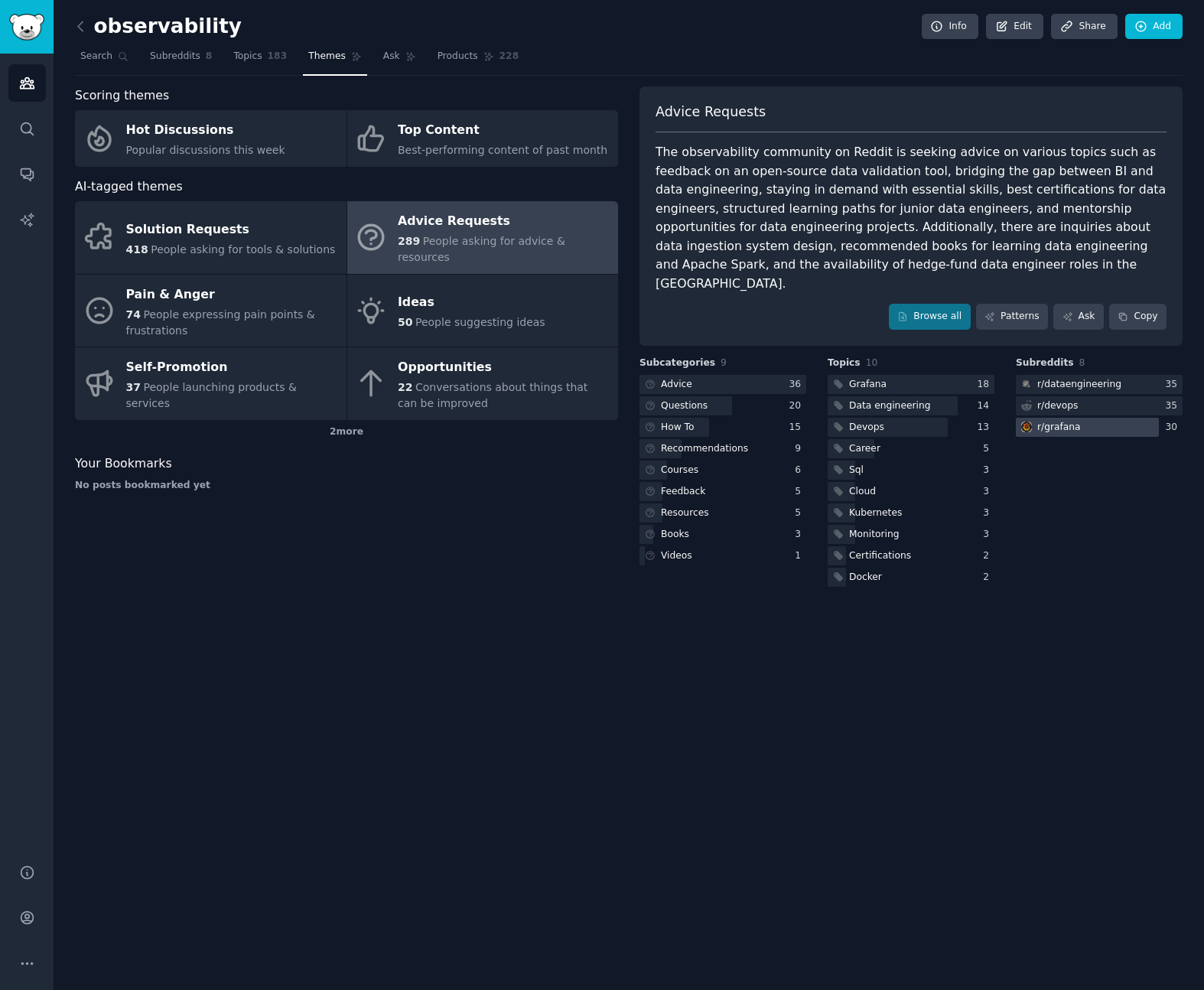
click at [1074, 421] on div "r/ grafana" at bounding box center [1059, 428] width 44 height 14
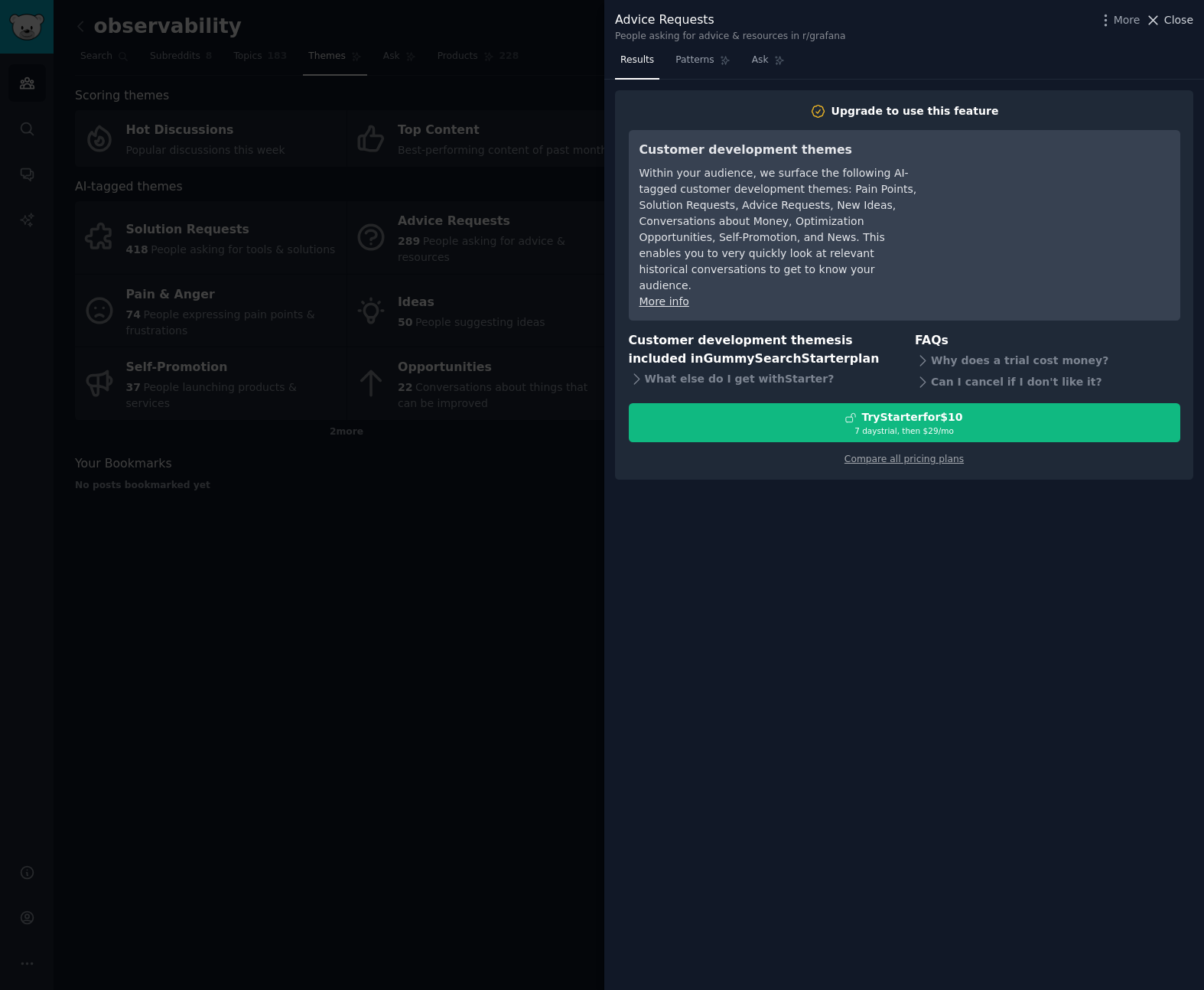
click at [1174, 23] on span "Close" at bounding box center [1180, 21] width 29 height 16
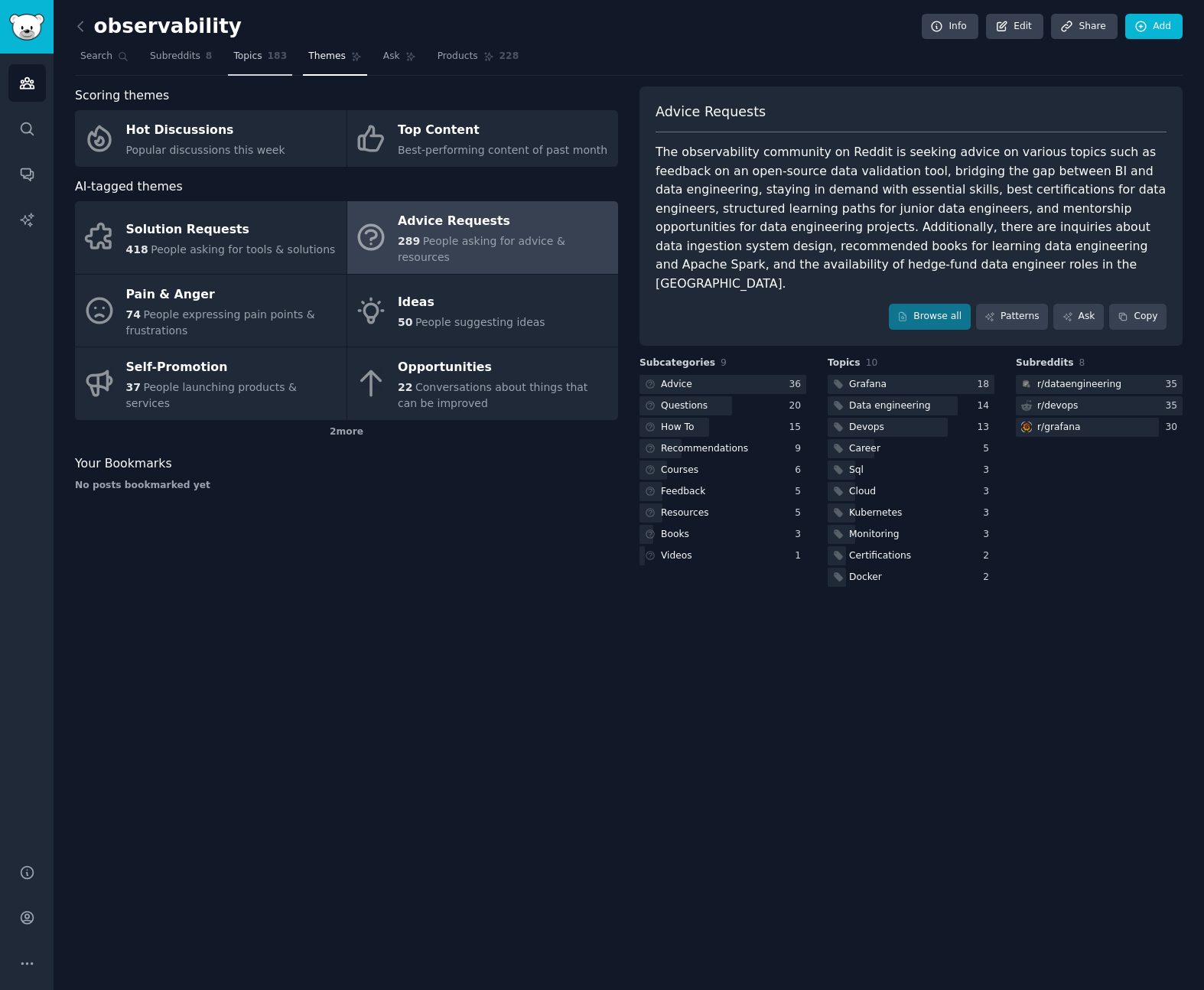
click at [235, 56] on span "Topics" at bounding box center [247, 57] width 28 height 14
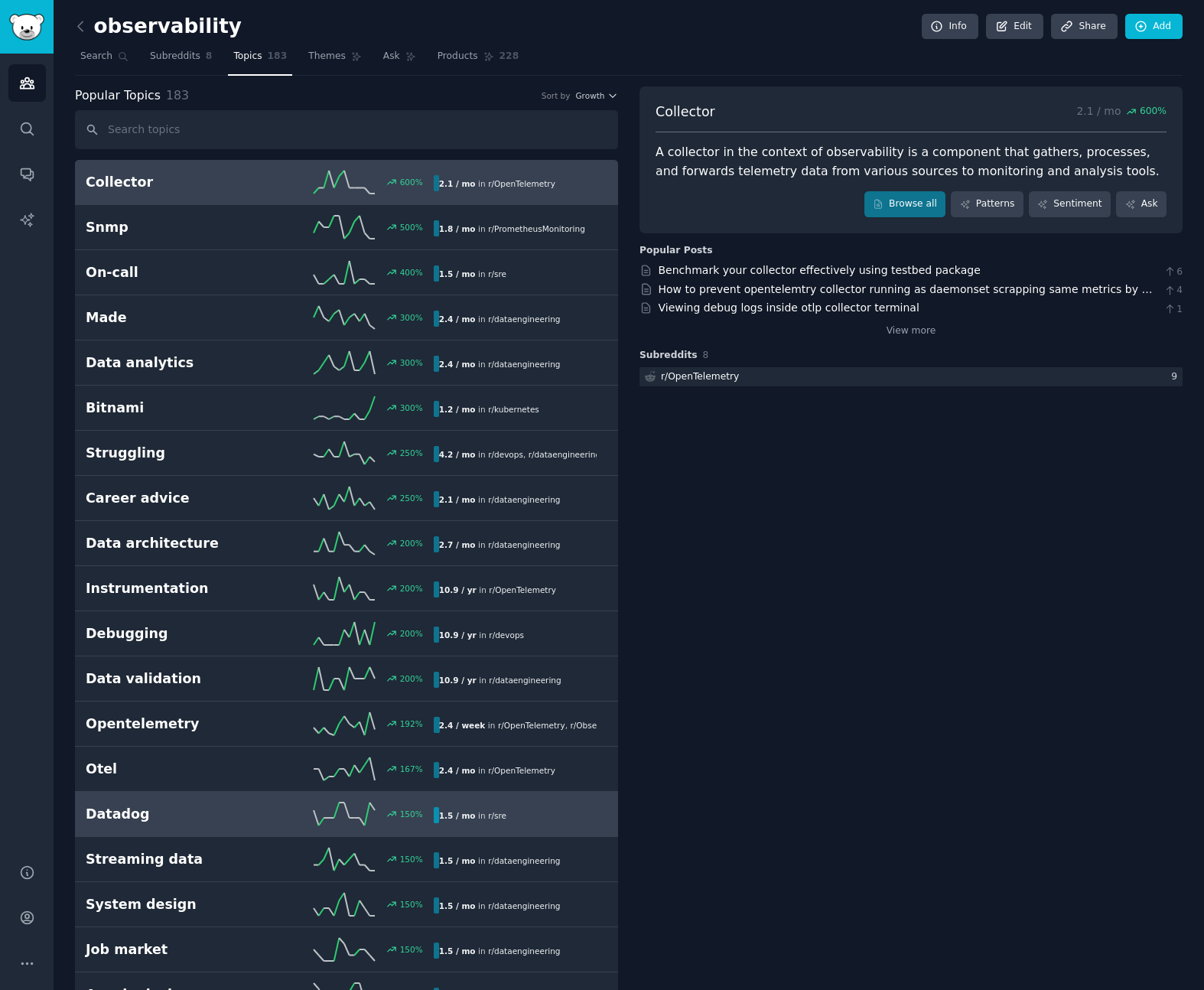
click at [150, 815] on h2 "Datadog" at bounding box center [173, 815] width 174 height 20
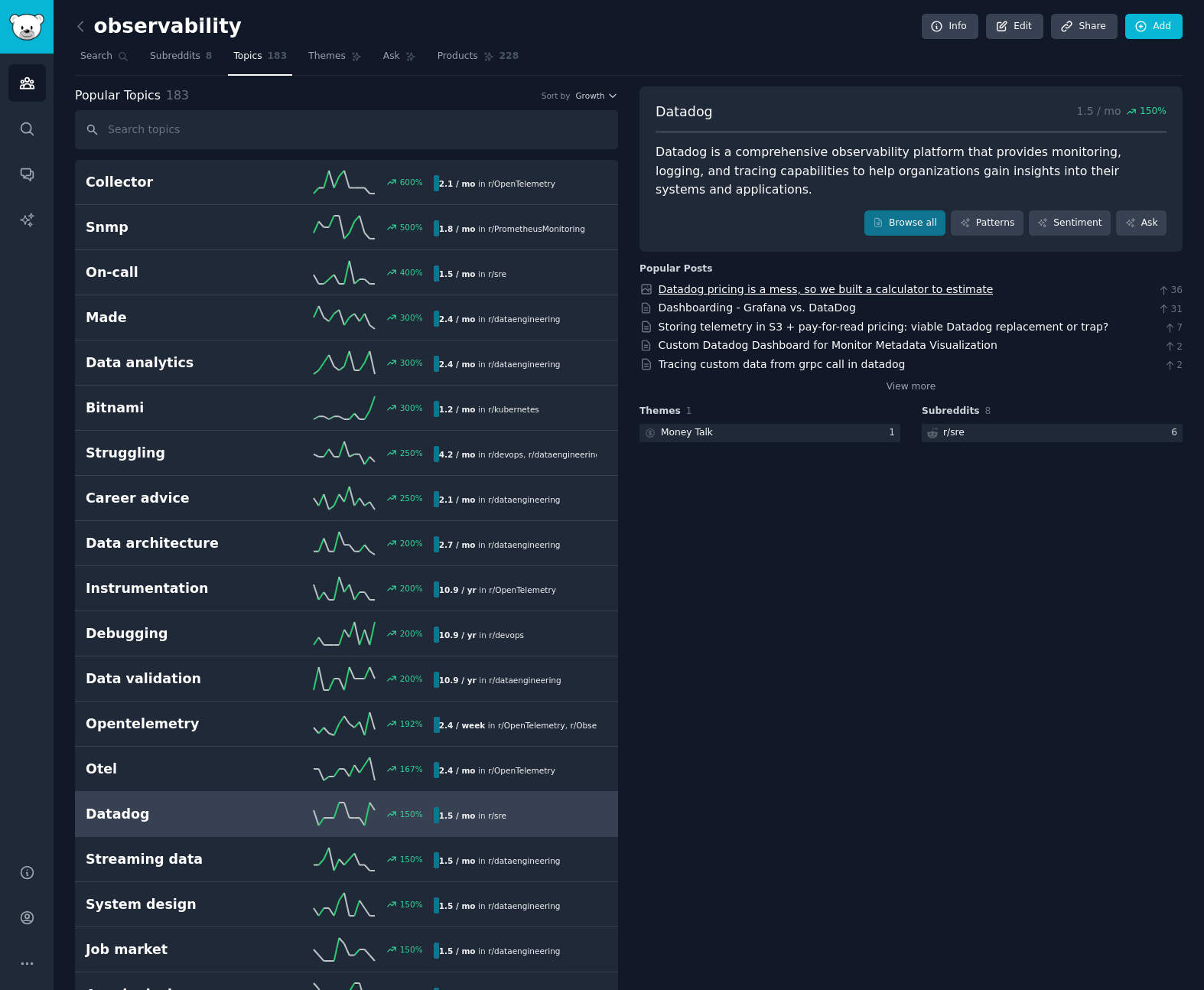
click at [837, 283] on link "Datadog pricing is a mess, so we built a calculator to estimate" at bounding box center [826, 289] width 335 height 13
